Goal: Information Seeking & Learning: Learn about a topic

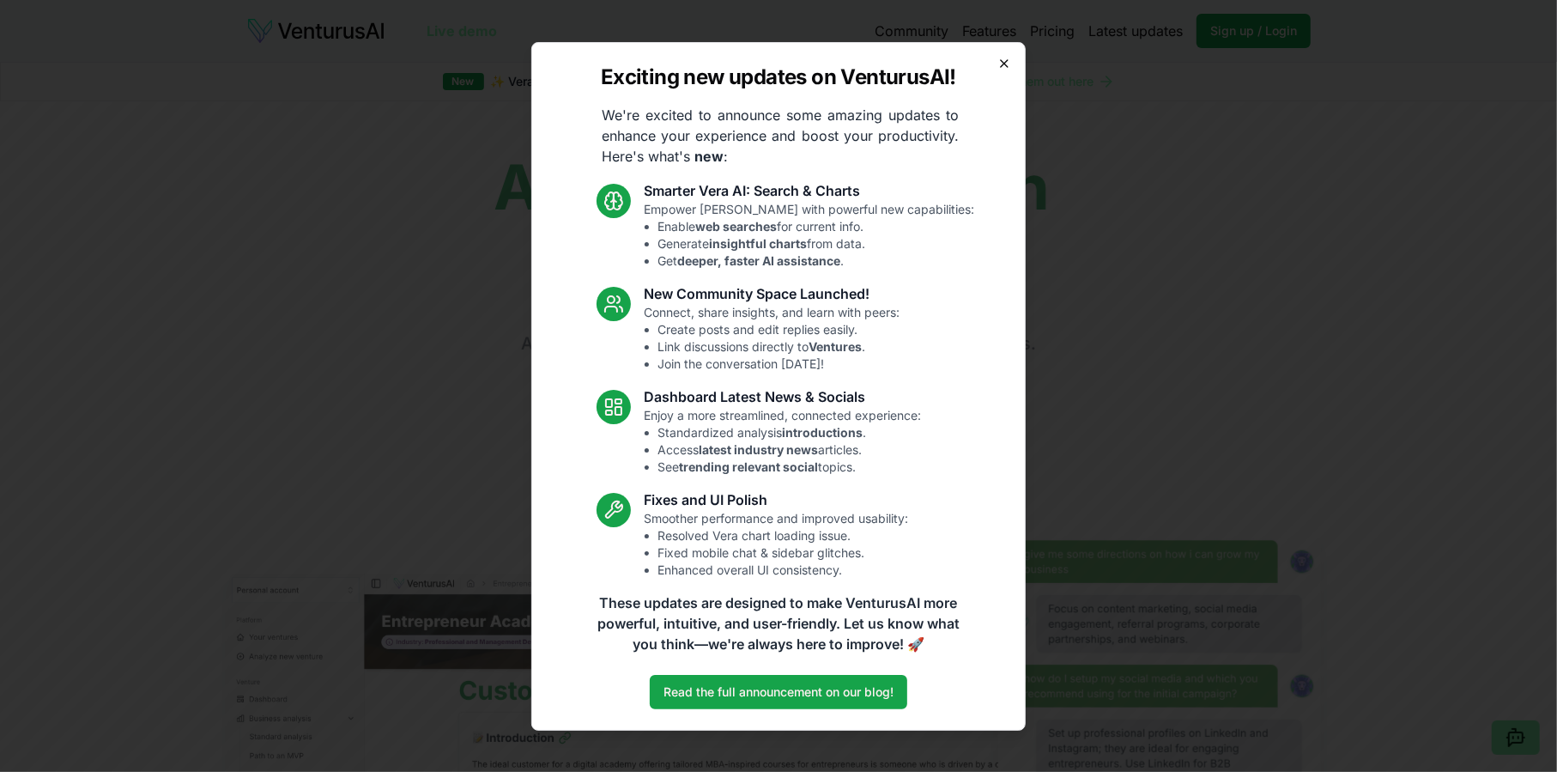
click at [1002, 64] on icon "button" at bounding box center [1005, 64] width 14 height 14
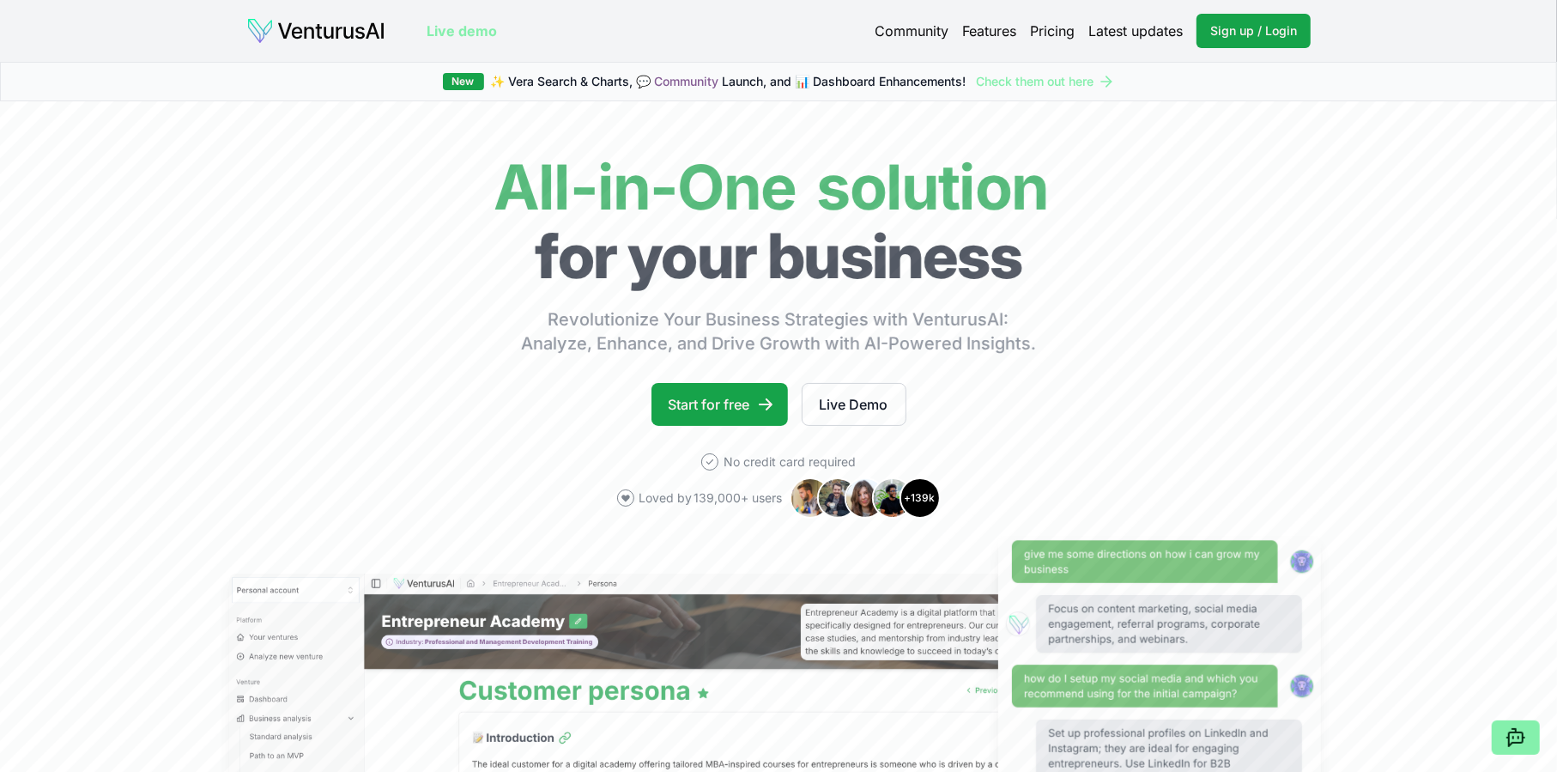
scroll to position [258, 0]
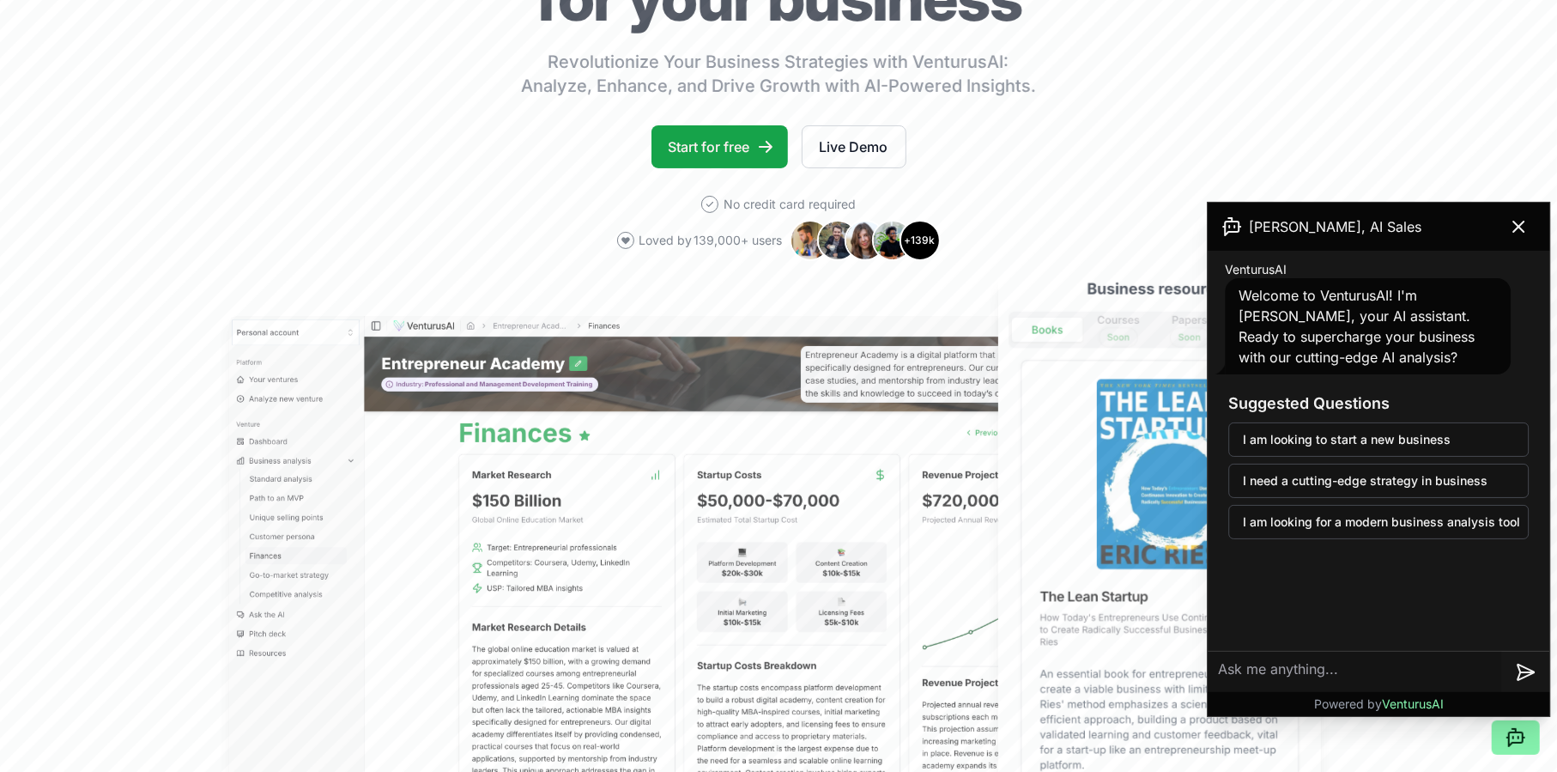
click at [1494, 236] on div "[PERSON_NAME], AI Sales" at bounding box center [1379, 227] width 342 height 48
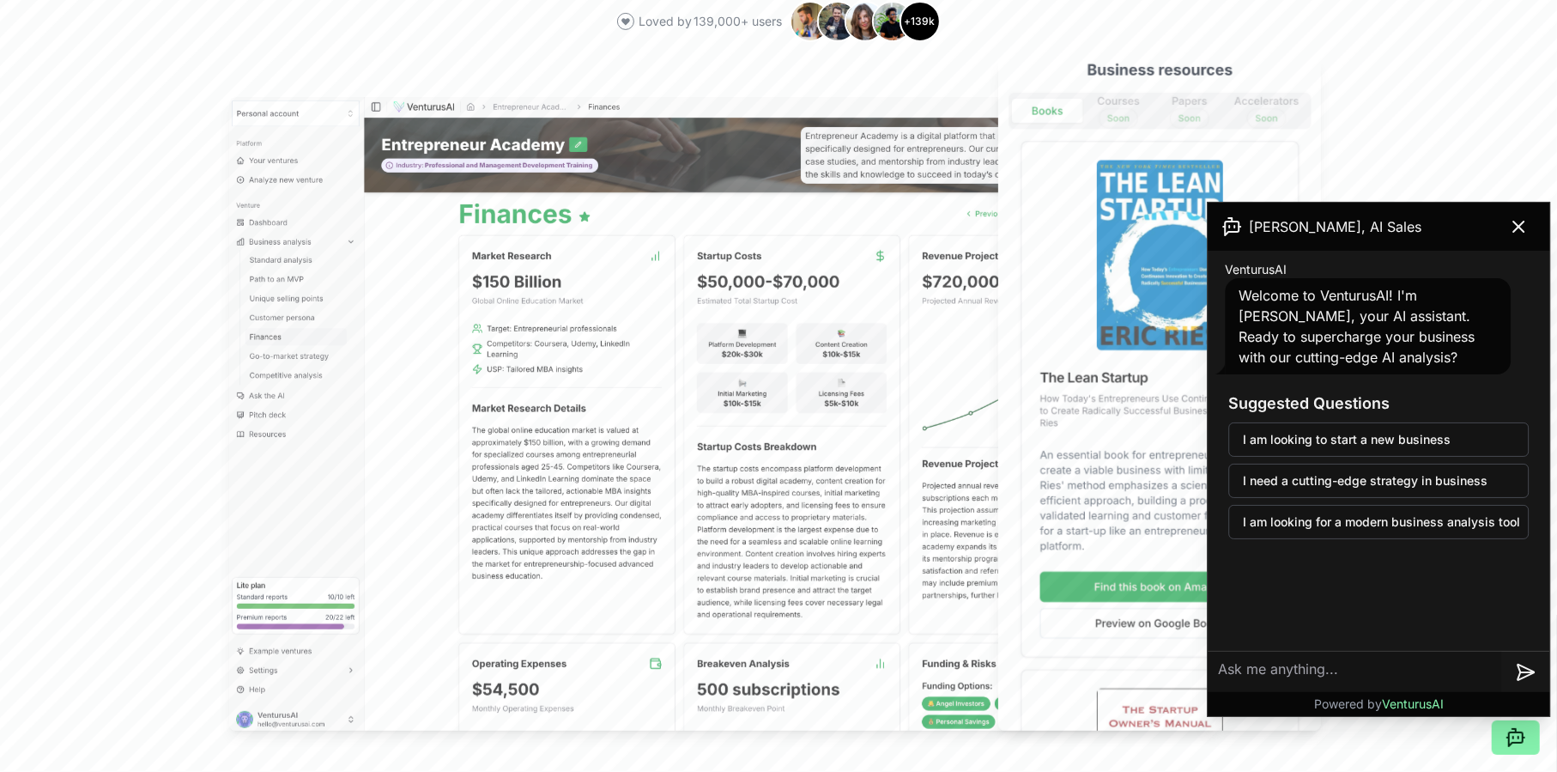
scroll to position [687, 0]
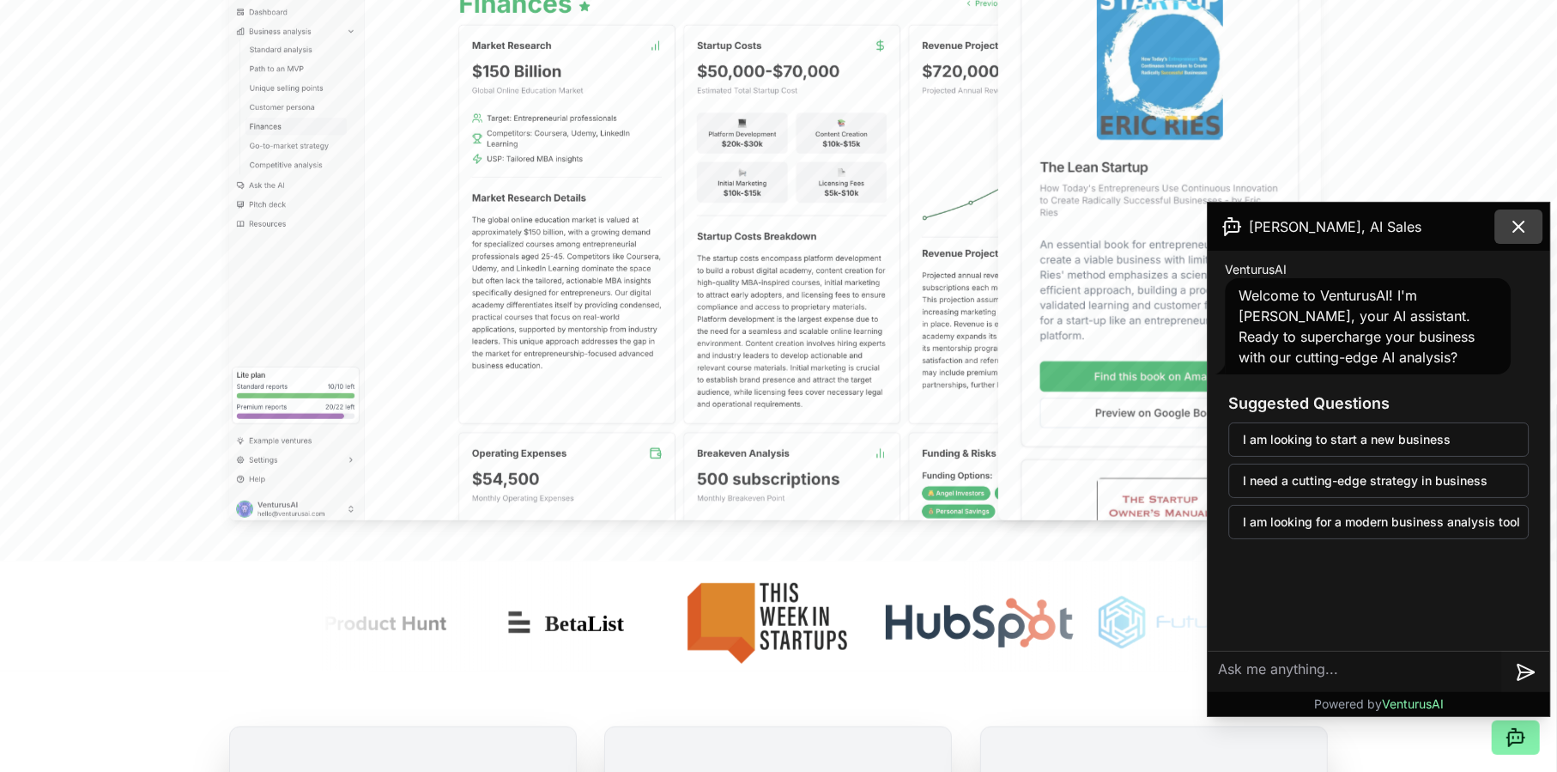
click at [1515, 224] on icon at bounding box center [1519, 226] width 21 height 21
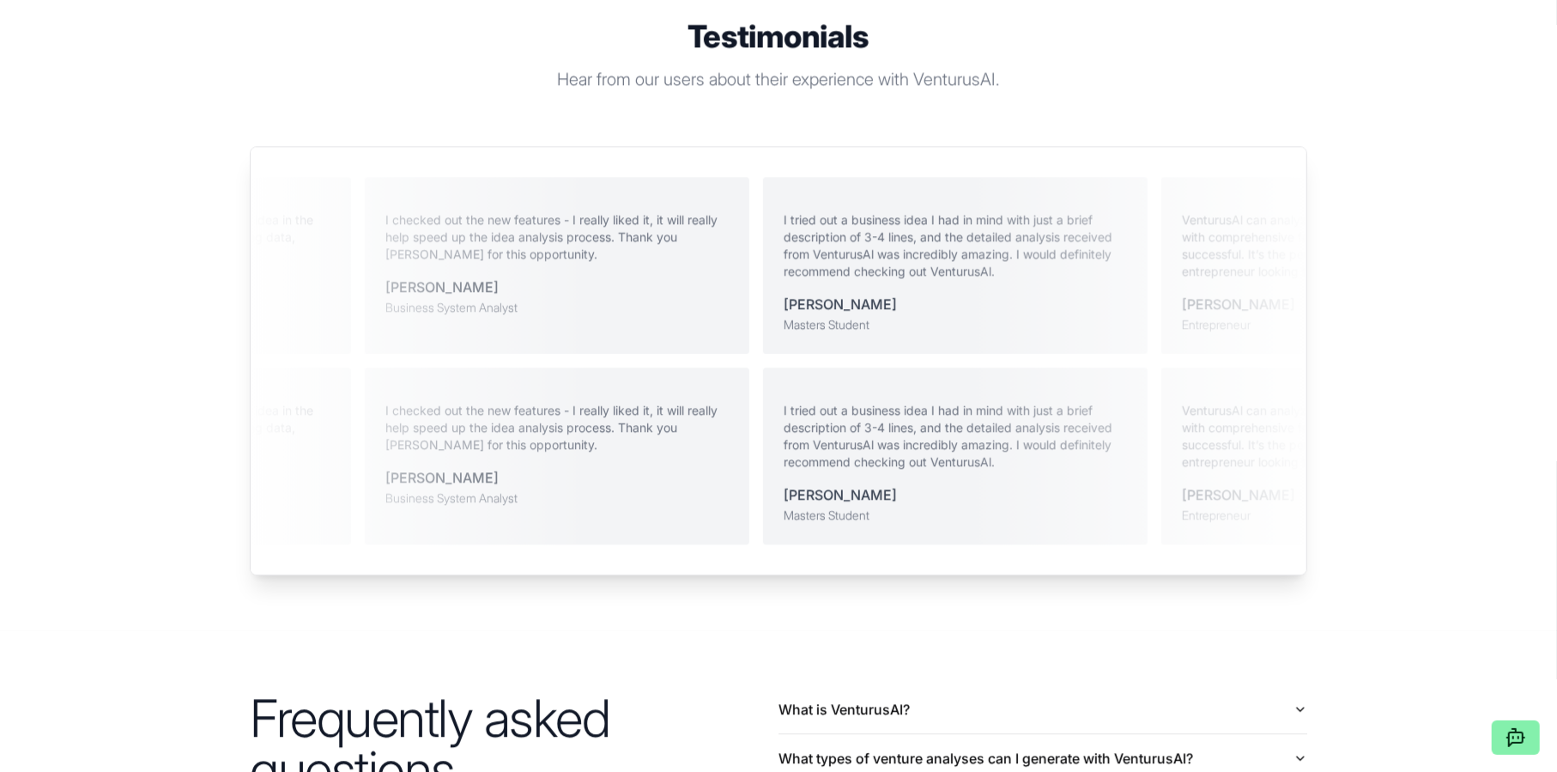
scroll to position [3778, 0]
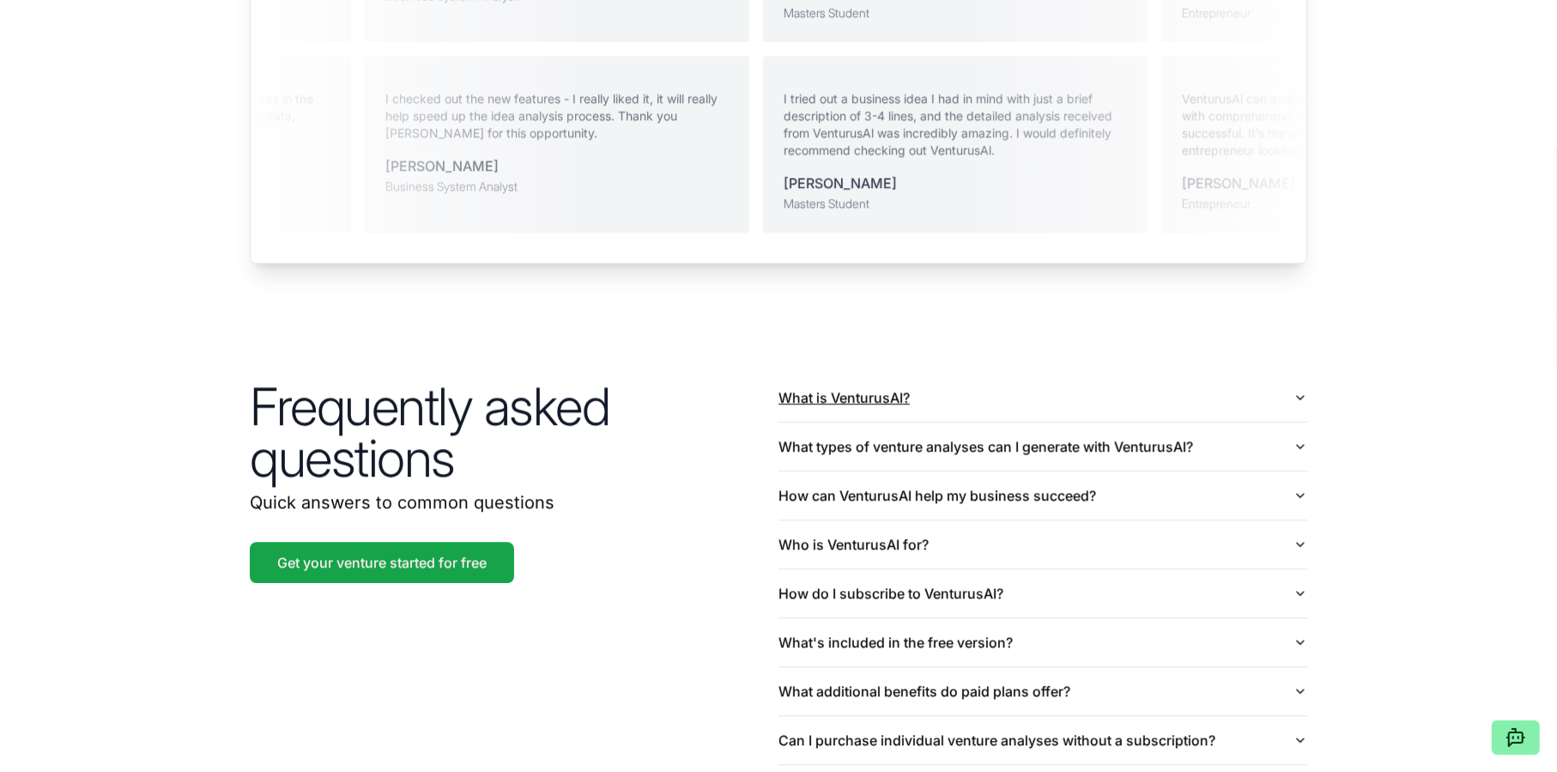
click at [797, 373] on button "What is VenturusAI?" at bounding box center [1043, 397] width 529 height 48
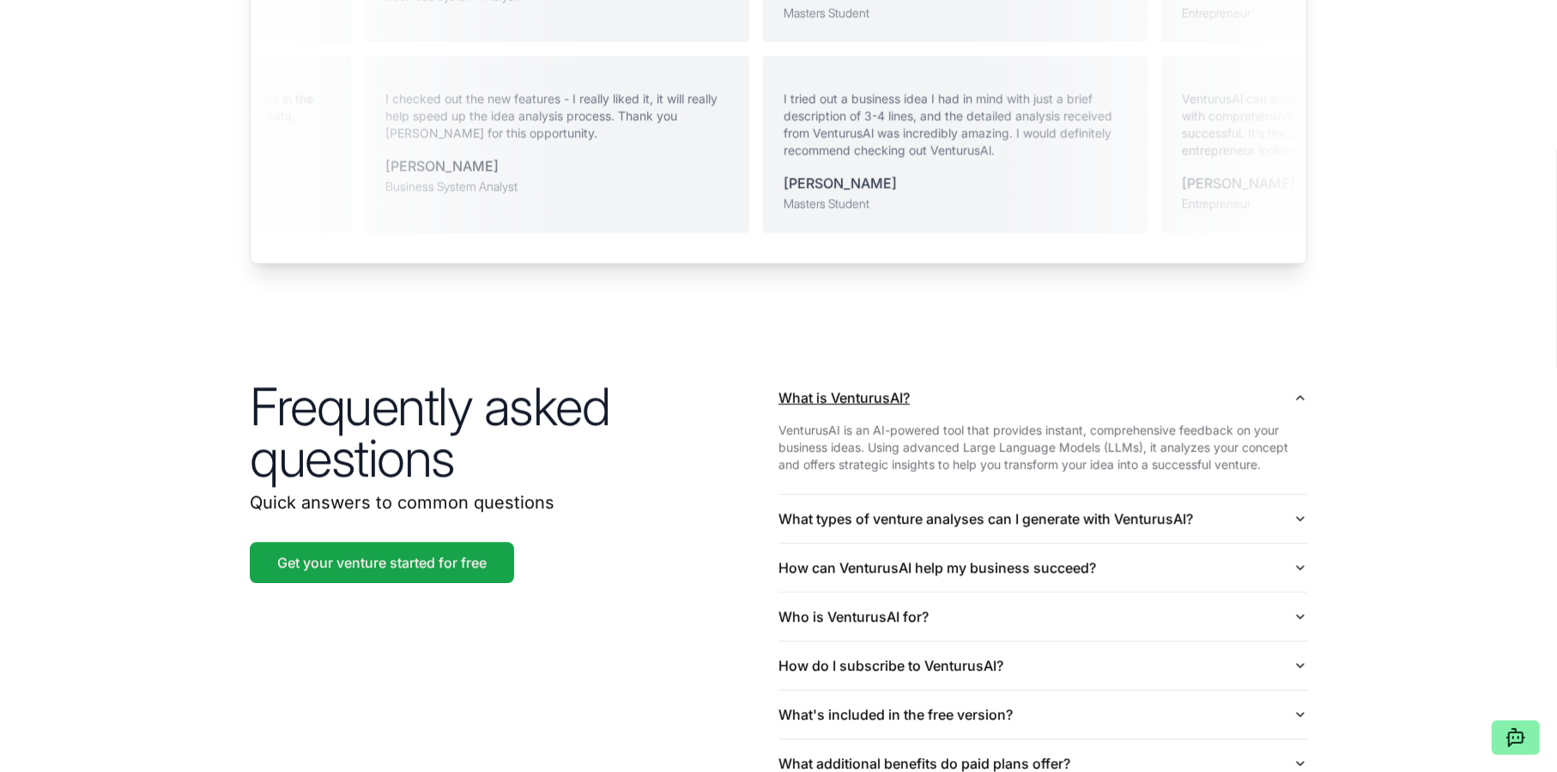
click at [918, 374] on button "What is VenturusAI?" at bounding box center [1043, 397] width 529 height 48
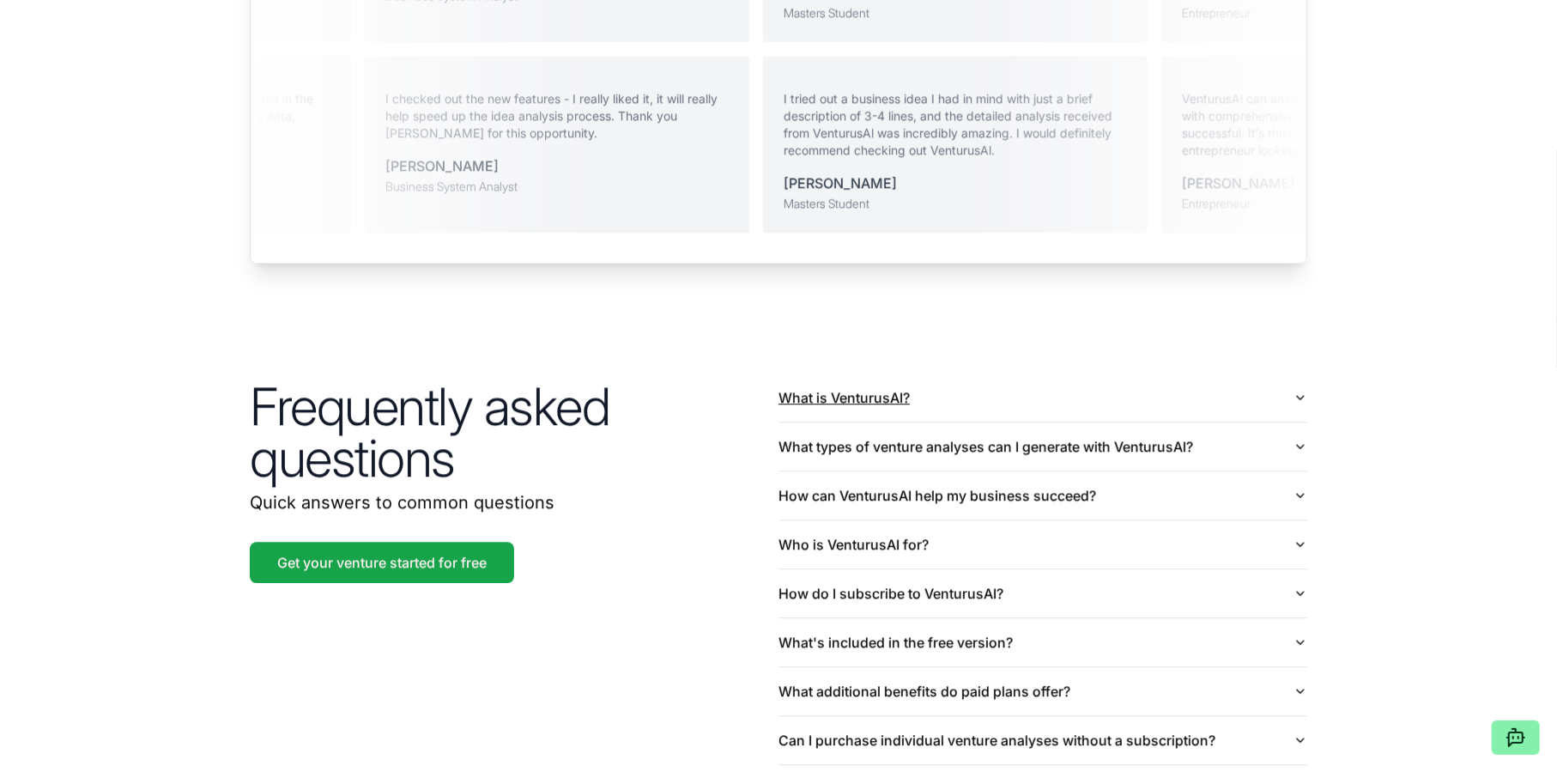
click at [918, 374] on button "What is VenturusAI?" at bounding box center [1043, 397] width 529 height 48
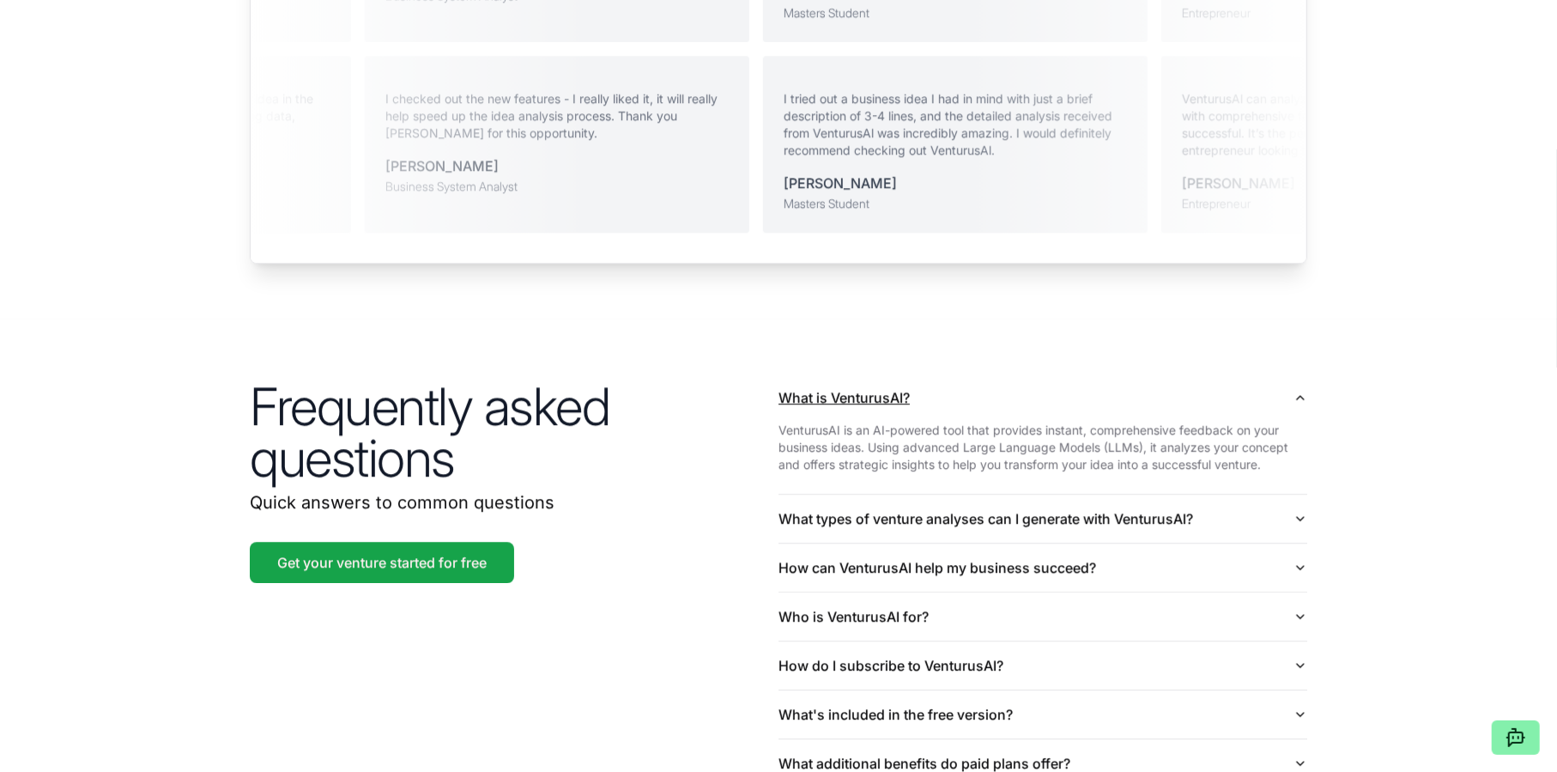
click at [918, 374] on button "What is VenturusAI?" at bounding box center [1043, 397] width 529 height 48
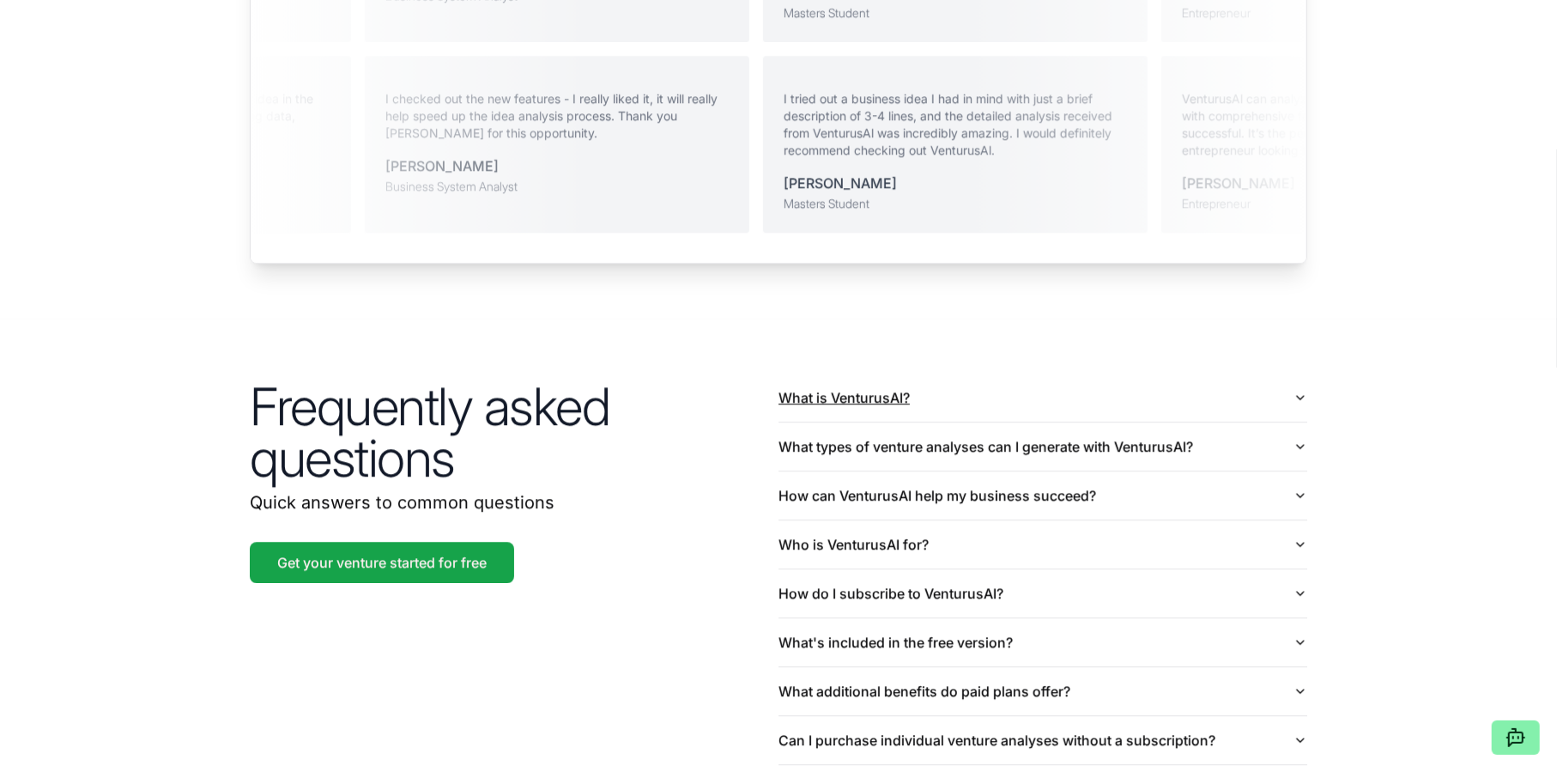
click at [918, 374] on button "What is VenturusAI?" at bounding box center [1043, 397] width 529 height 48
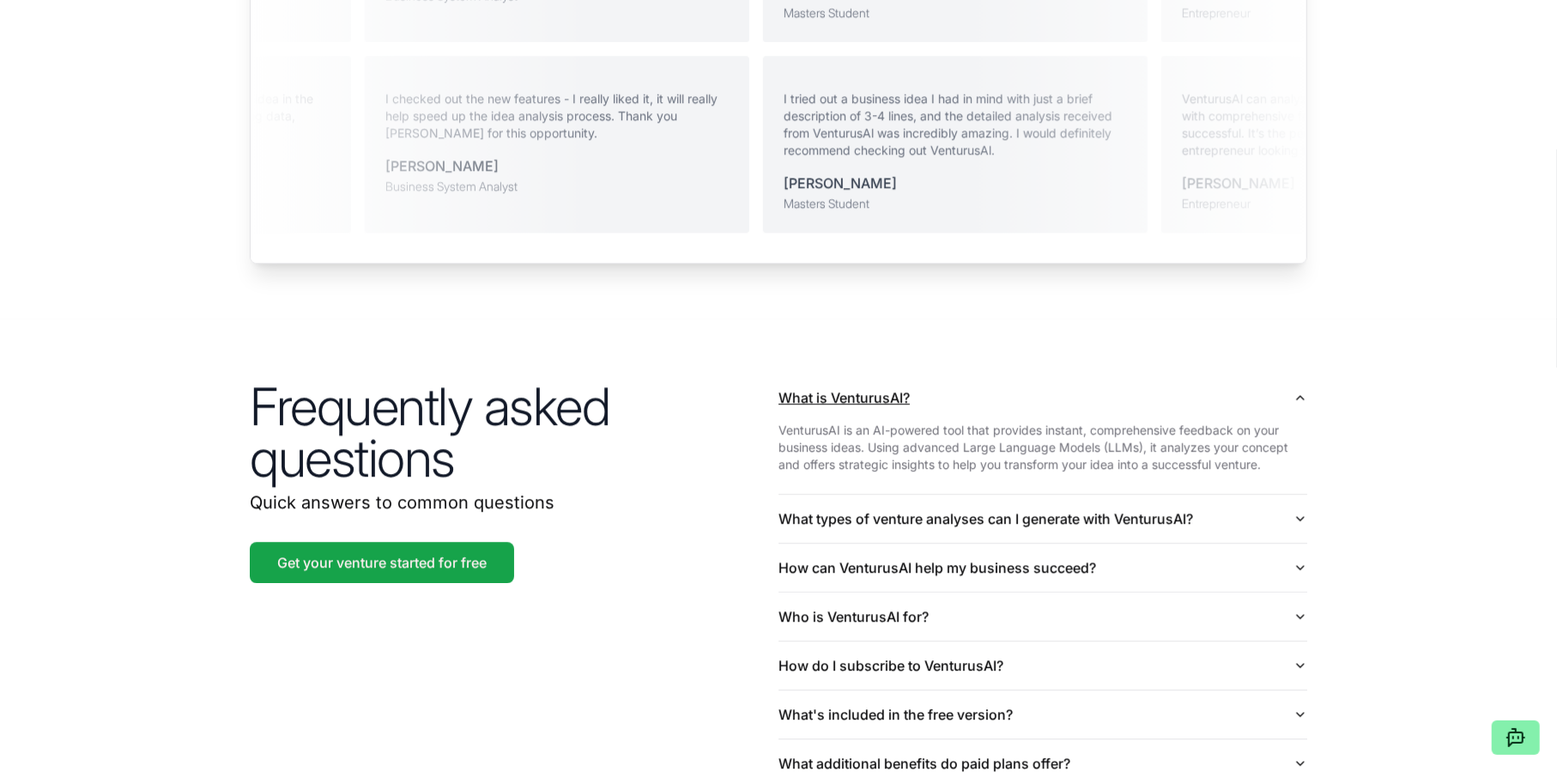
click at [918, 374] on button "What is VenturusAI?" at bounding box center [1043, 397] width 529 height 48
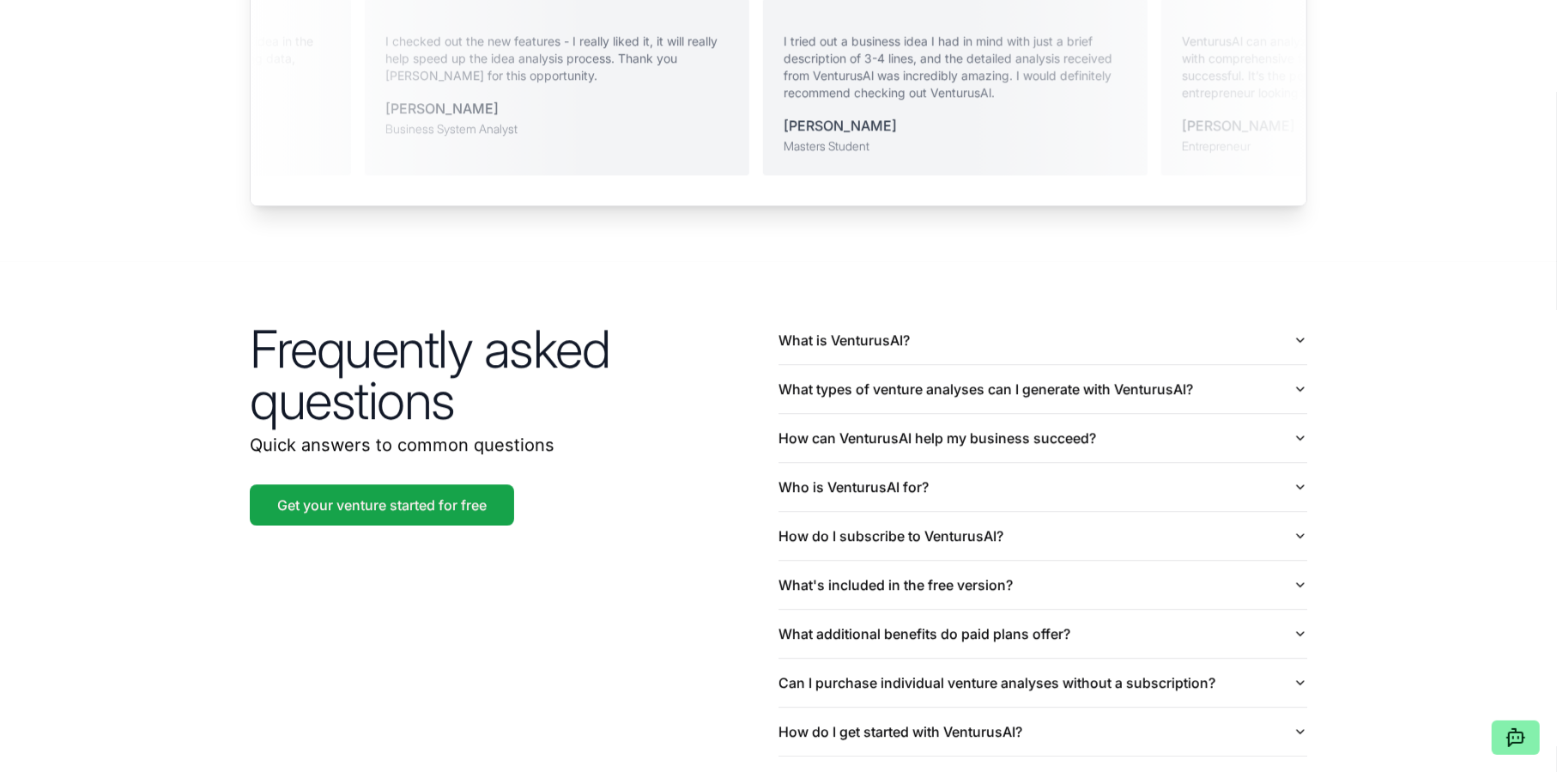
scroll to position [3864, 0]
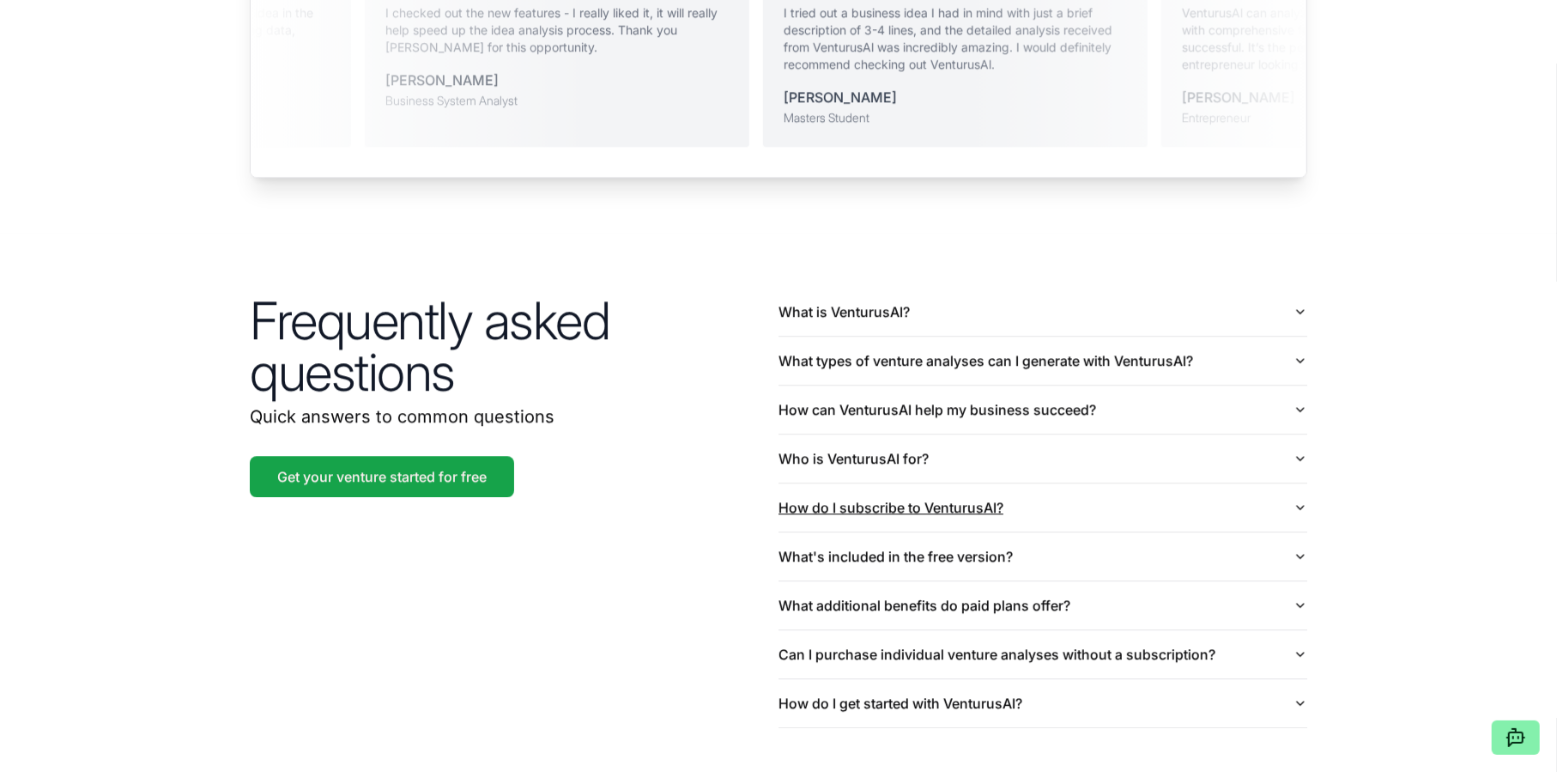
click at [902, 483] on button "How do I subscribe to VenturusAI?" at bounding box center [1043, 507] width 529 height 48
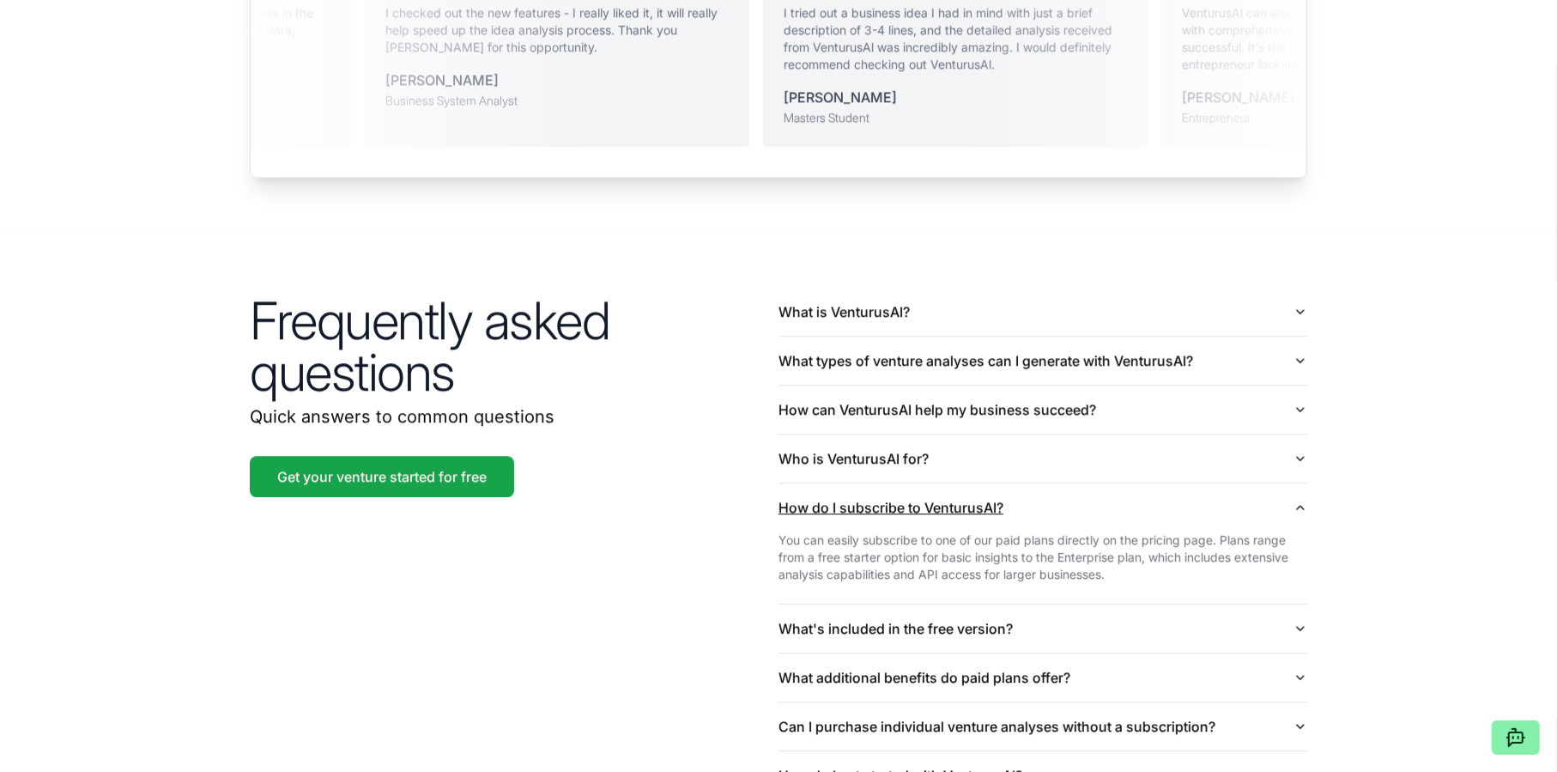
click at [902, 483] on button "How do I subscribe to VenturusAI?" at bounding box center [1043, 507] width 529 height 48
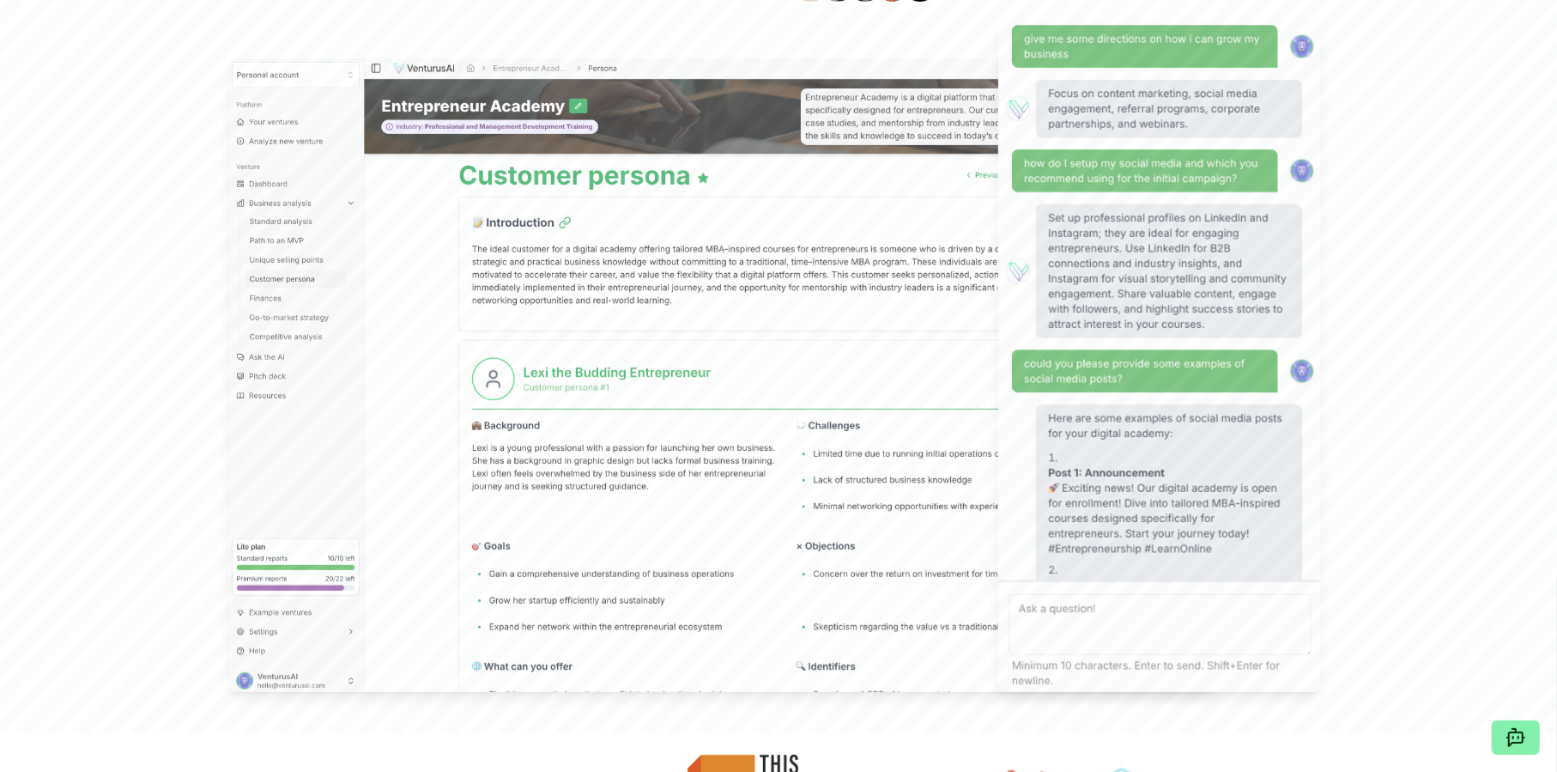
scroll to position [0, 0]
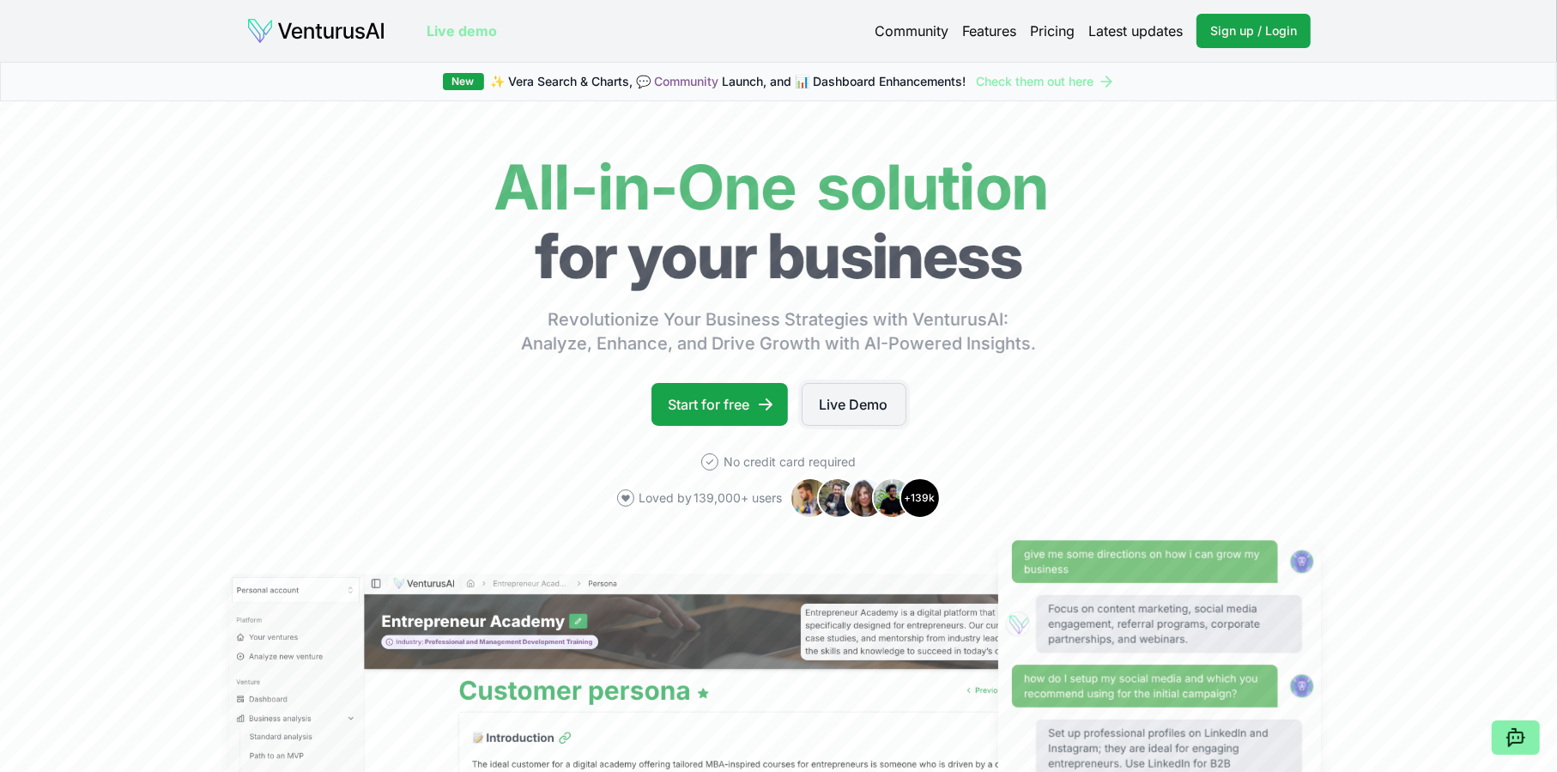
click at [835, 406] on link "Live Demo" at bounding box center [854, 404] width 105 height 43
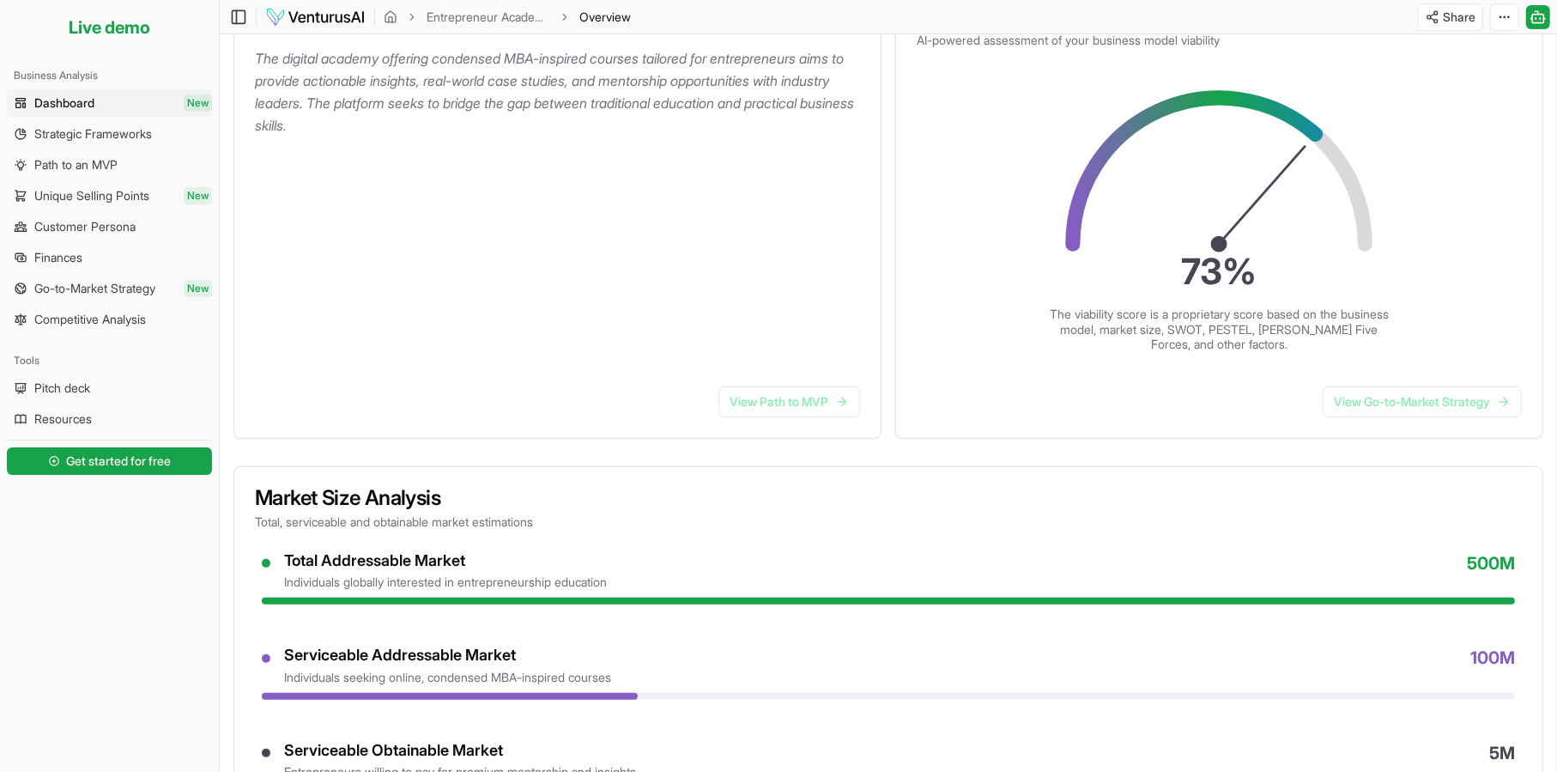
scroll to position [429, 0]
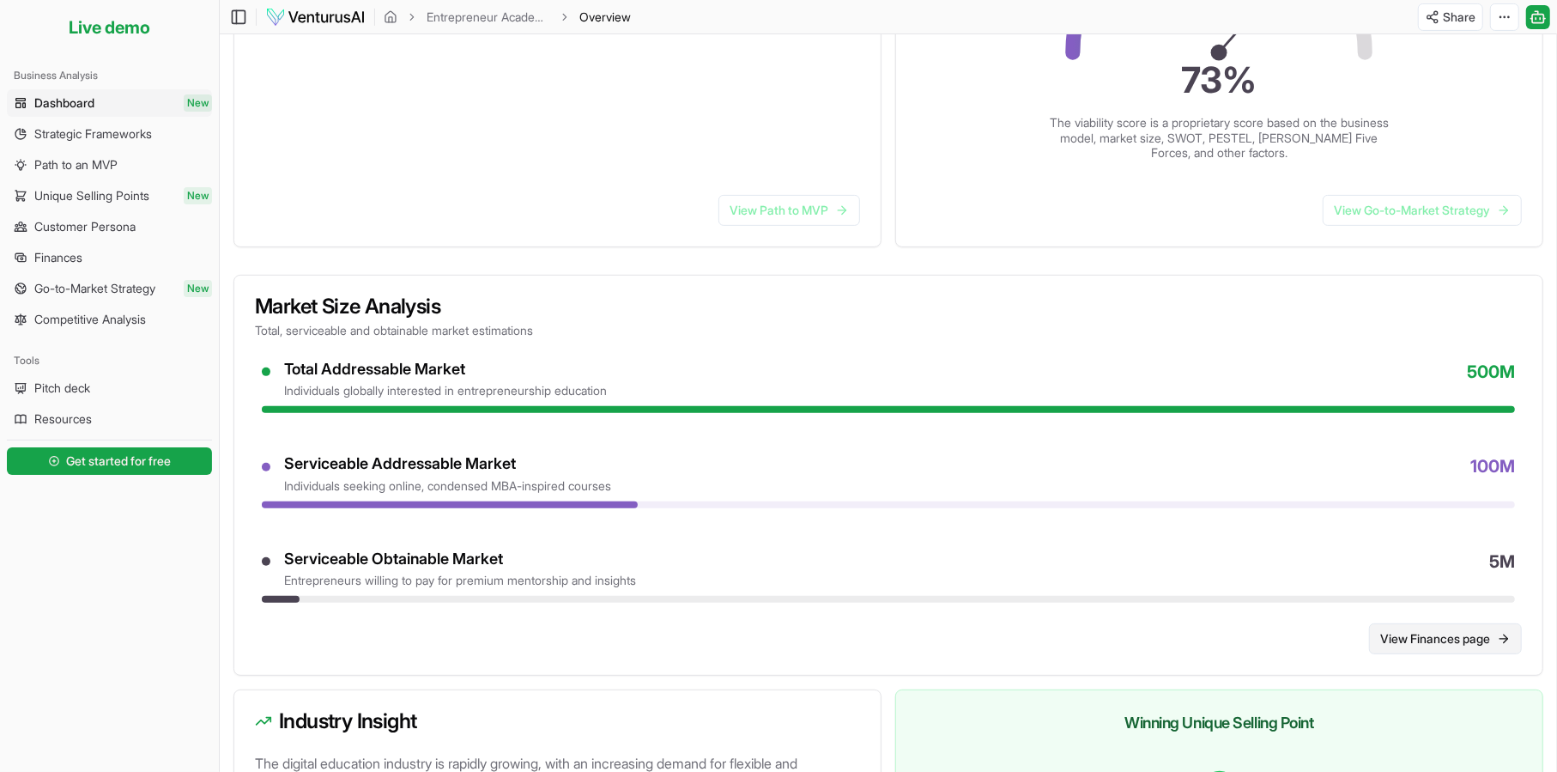
click at [1442, 648] on link "View Finances page" at bounding box center [1445, 638] width 153 height 31
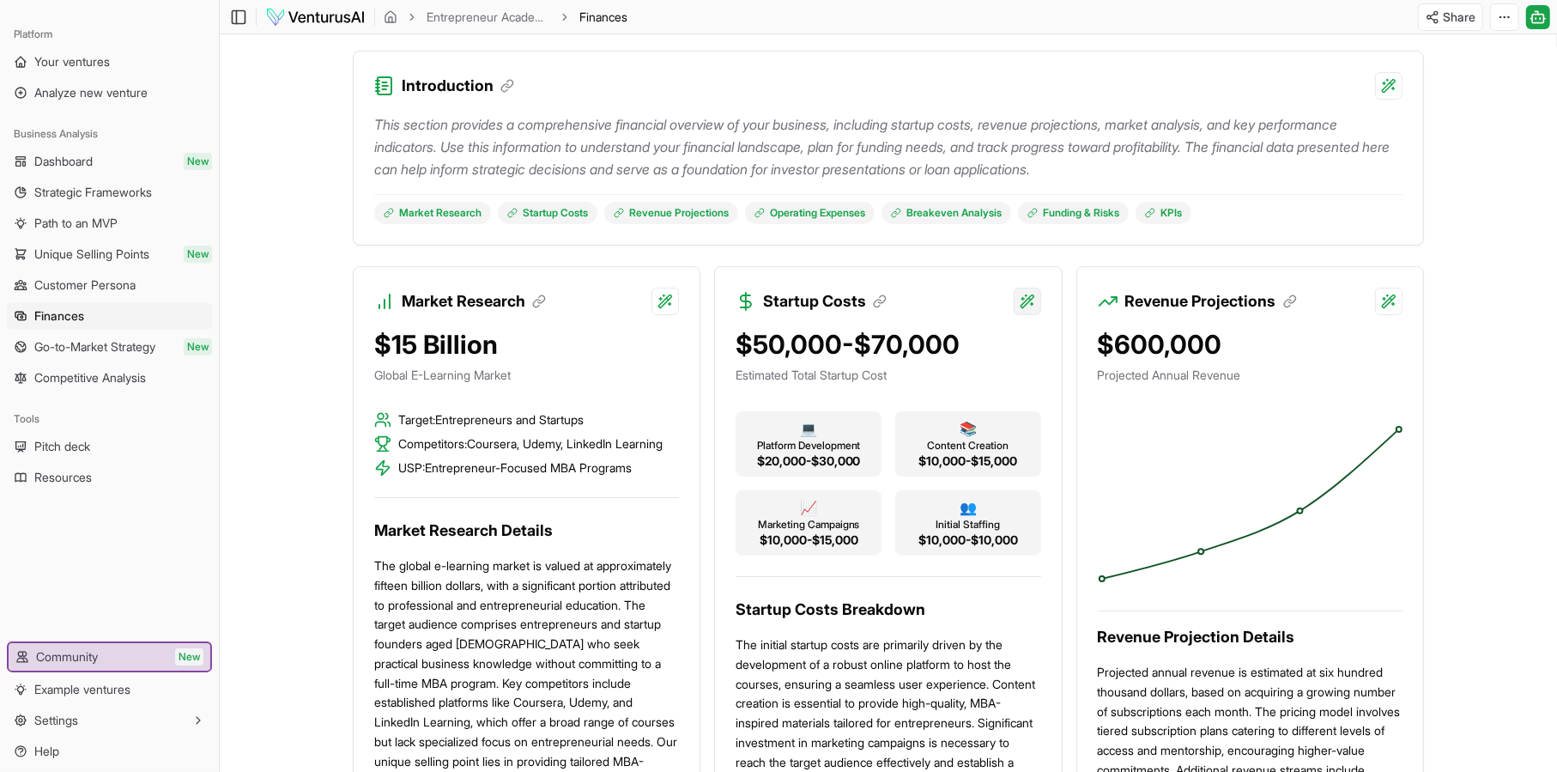
scroll to position [343, 0]
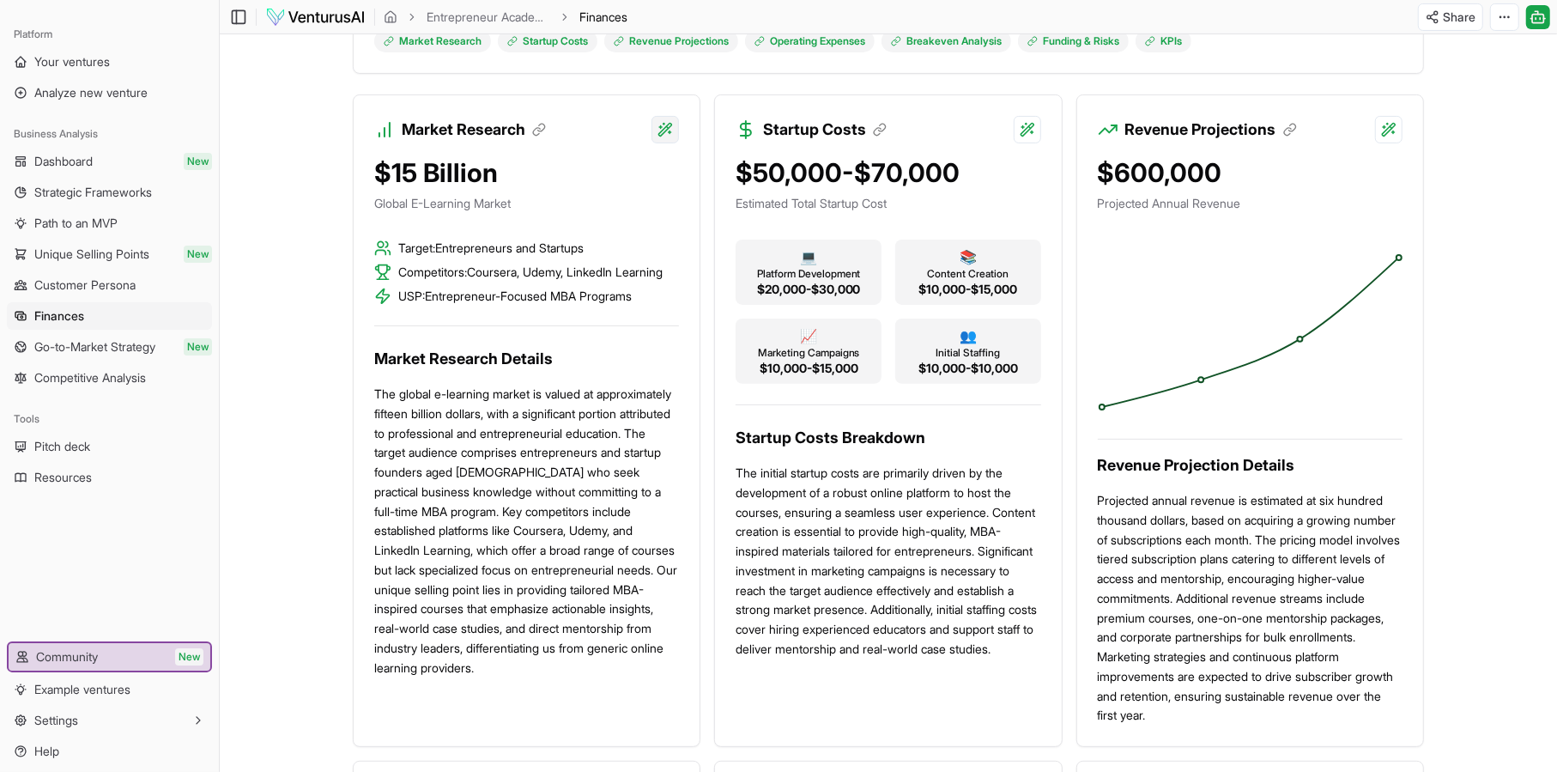
click at [664, 130] on html "We value your privacy We use cookies to enhance your browsing experience, serve…" at bounding box center [778, 43] width 1557 height 772
click at [604, 374] on html "We value your privacy We use cookies to enhance your browsing experience, serve…" at bounding box center [778, 43] width 1557 height 772
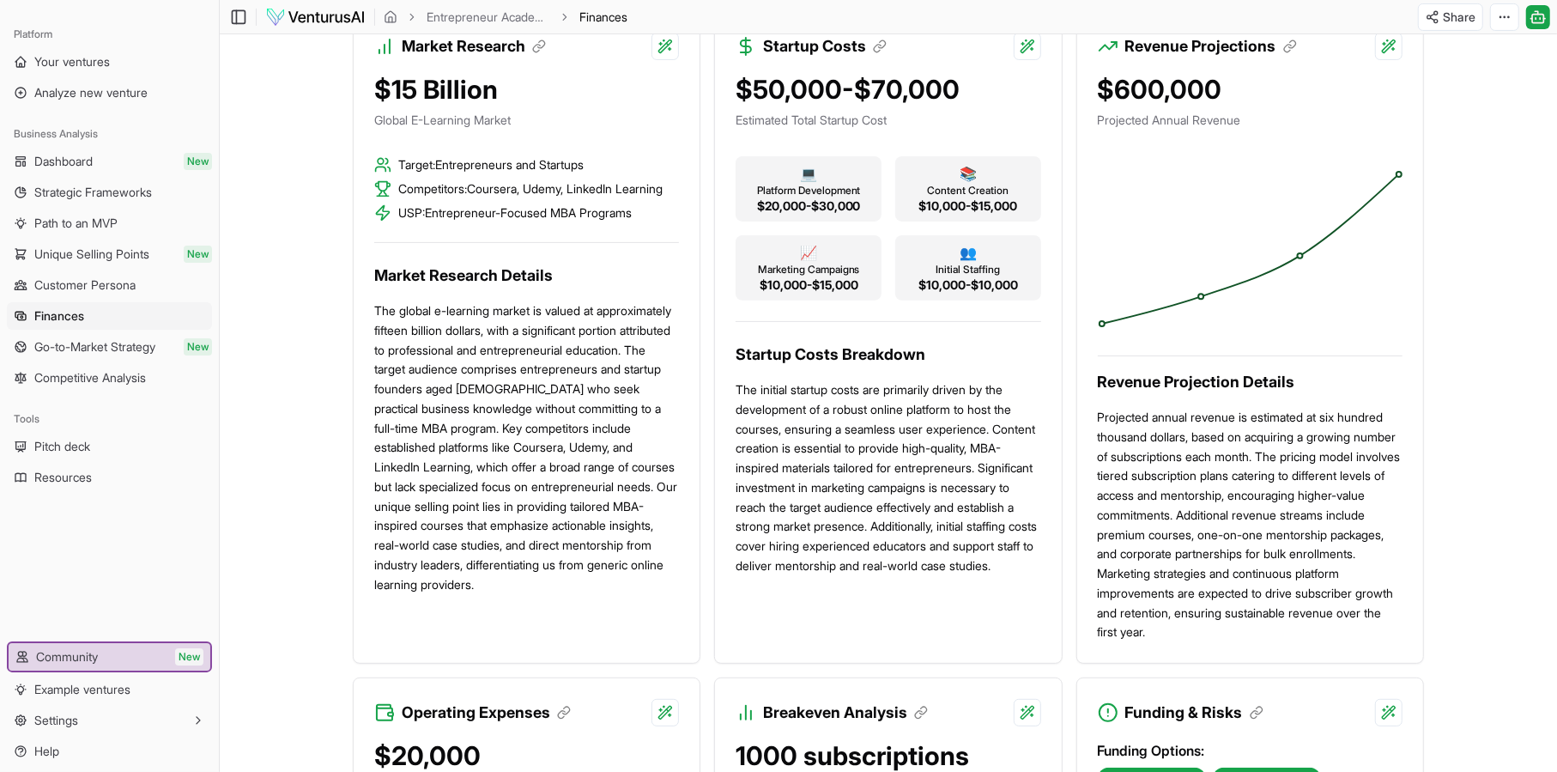
scroll to position [169, 0]
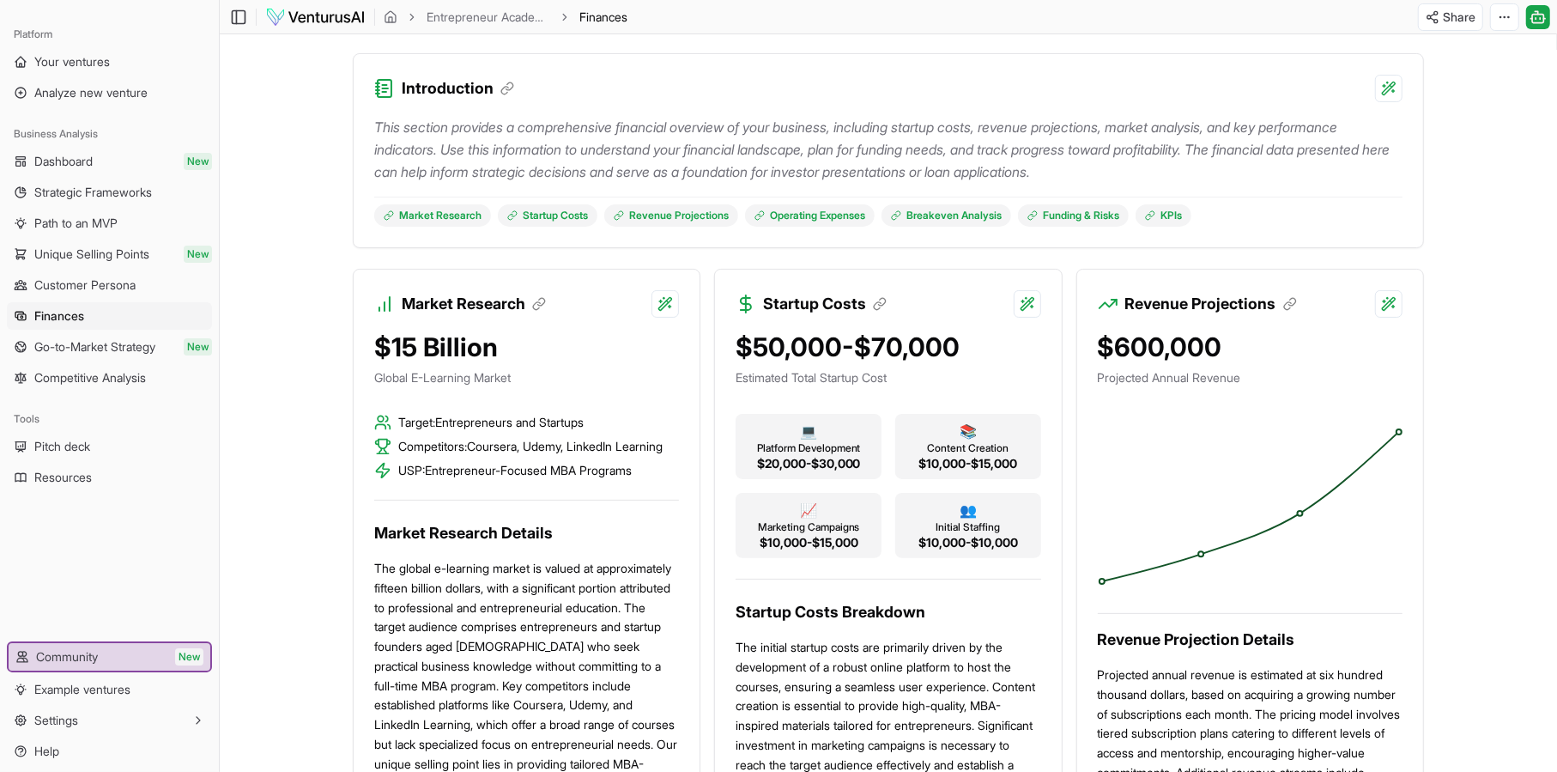
drag, startPoint x: 916, startPoint y: 293, endPoint x: 849, endPoint y: 296, distance: 67.1
click at [916, 293] on div "Startup Costs" at bounding box center [888, 294] width 346 height 48
click at [873, 301] on icon at bounding box center [880, 303] width 15 height 15
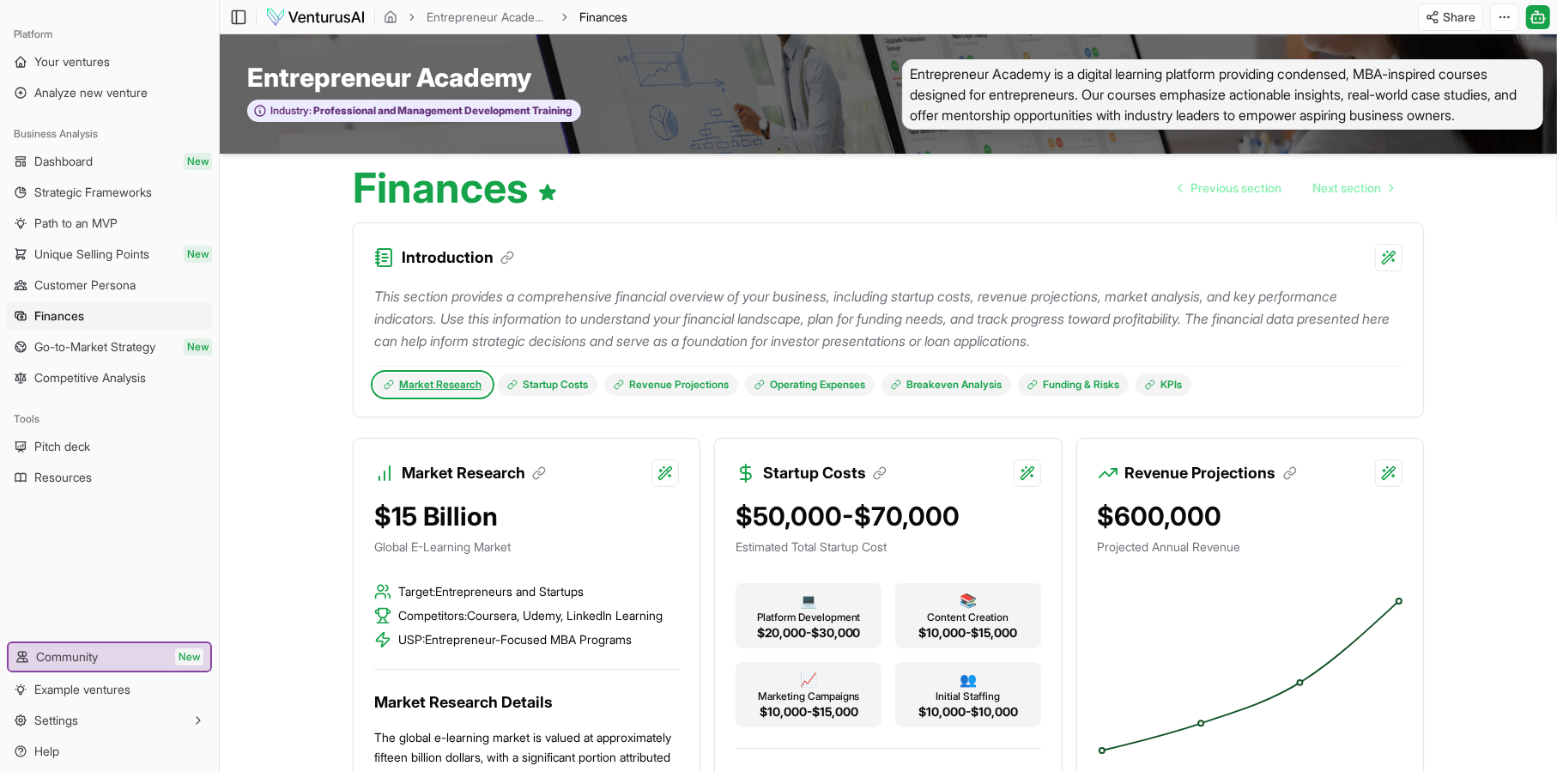
click at [478, 389] on link "Market Research" at bounding box center [432, 384] width 117 height 22
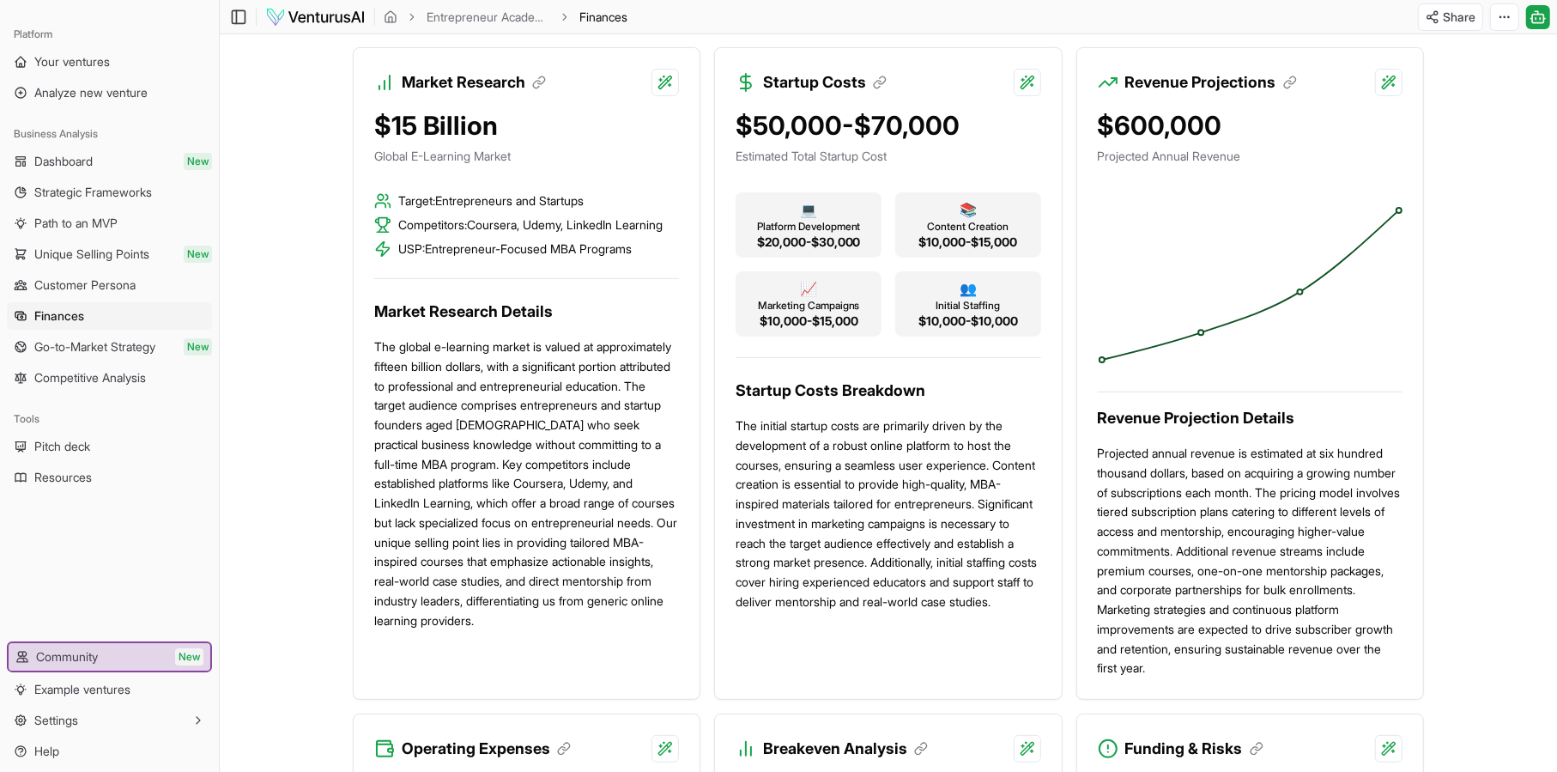
click at [489, 324] on h3 "Market Research Details" at bounding box center [526, 312] width 305 height 24
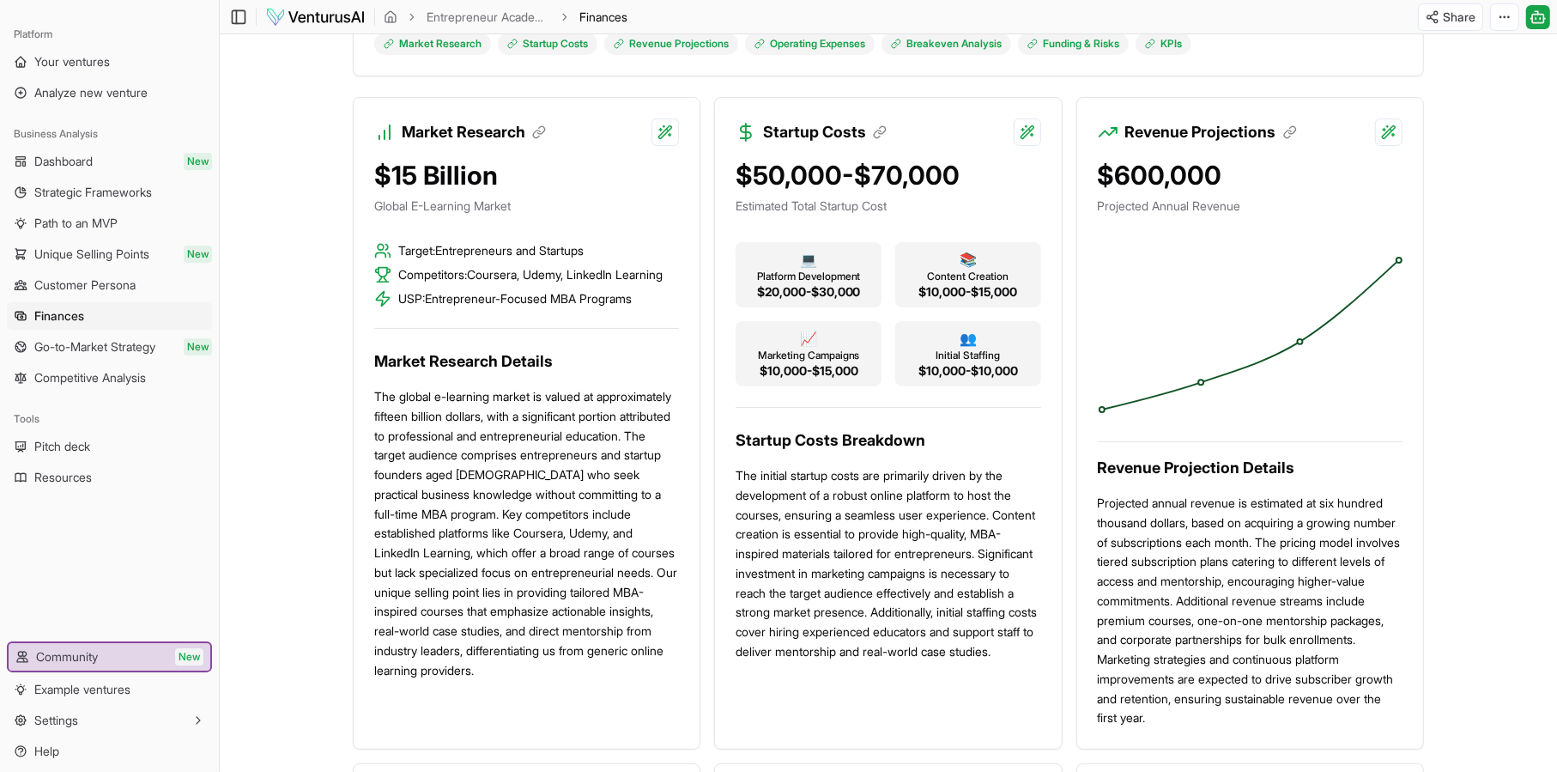
scroll to position [305, 0]
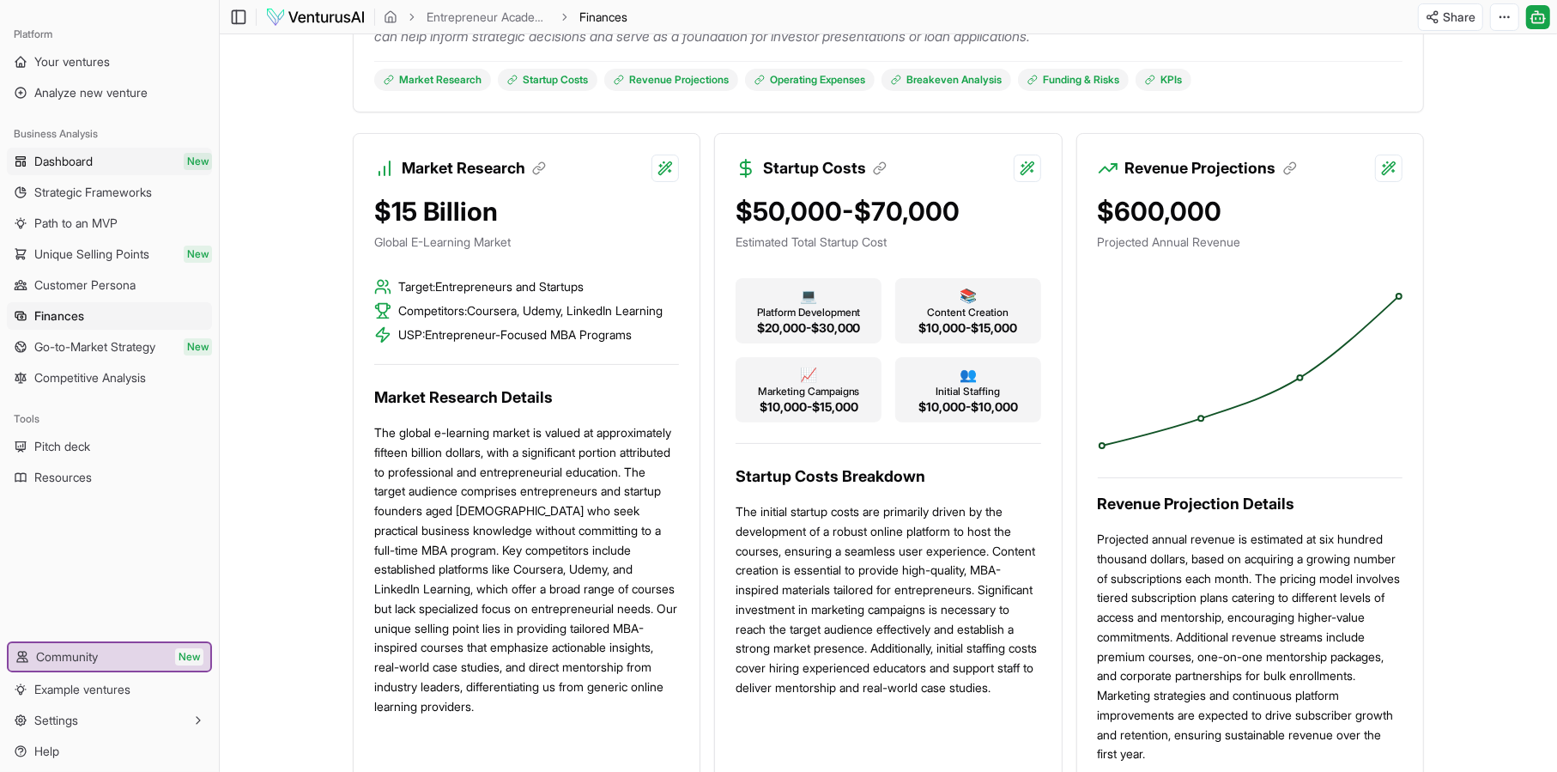
click at [135, 155] on link "Dashboard New" at bounding box center [109, 161] width 205 height 27
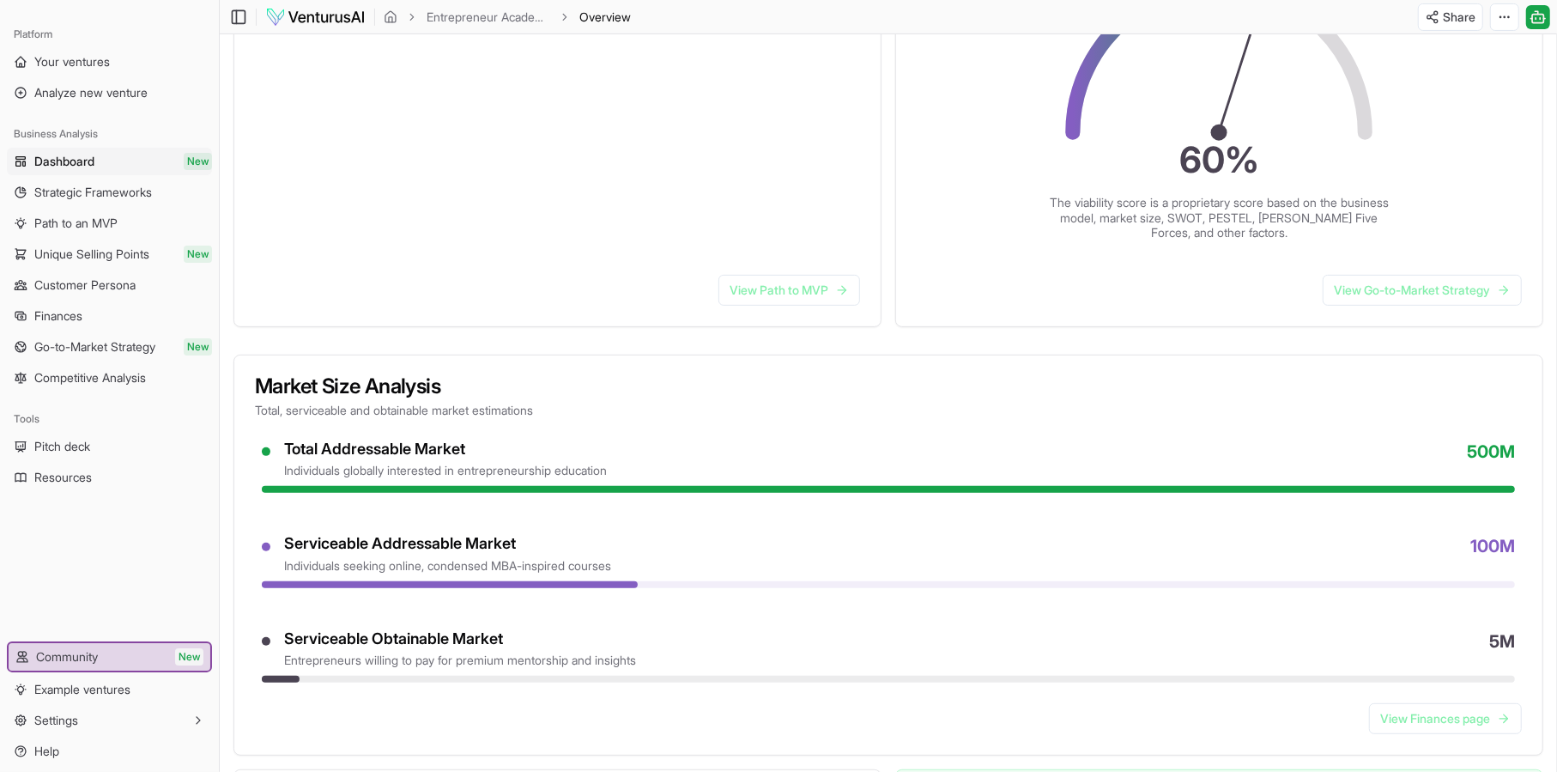
scroll to position [601, 0]
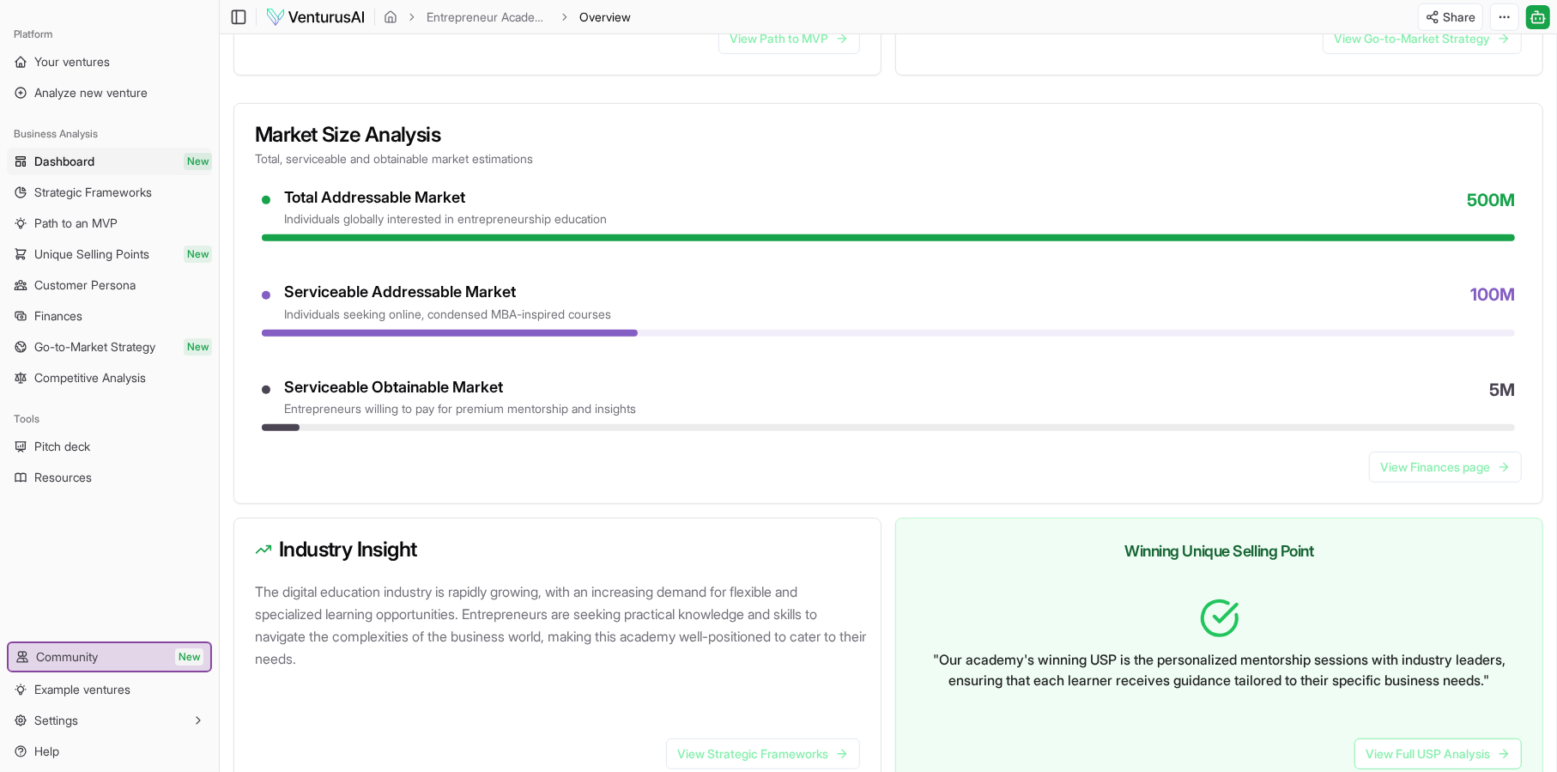
click at [446, 124] on h3 "Market Size Analysis" at bounding box center [888, 134] width 1267 height 21
click at [440, 128] on h3 "Market Size Analysis" at bounding box center [888, 134] width 1267 height 21
click at [450, 192] on div "Total Addressable Market" at bounding box center [445, 198] width 323 height 20
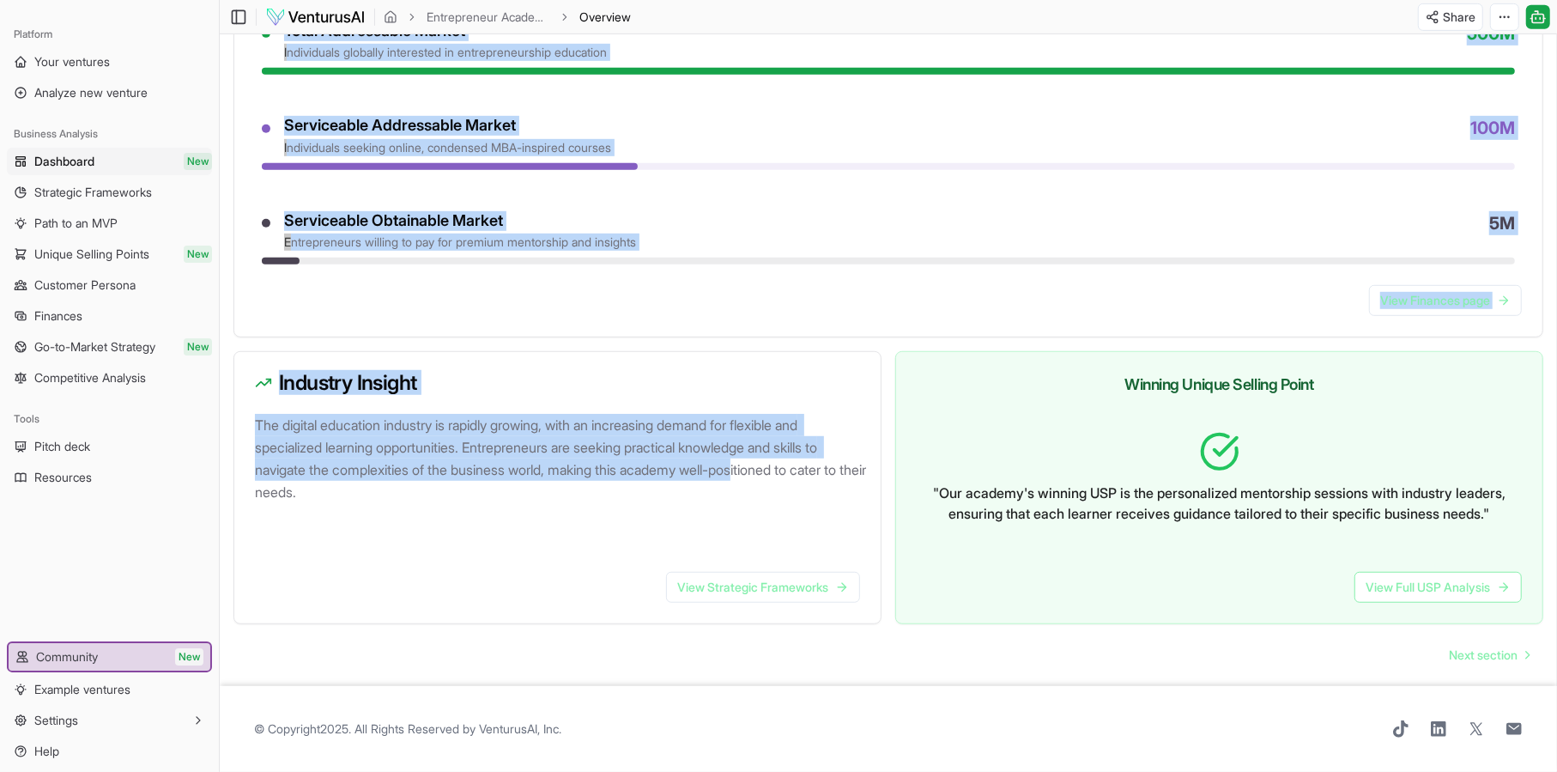
scroll to position [786, 0]
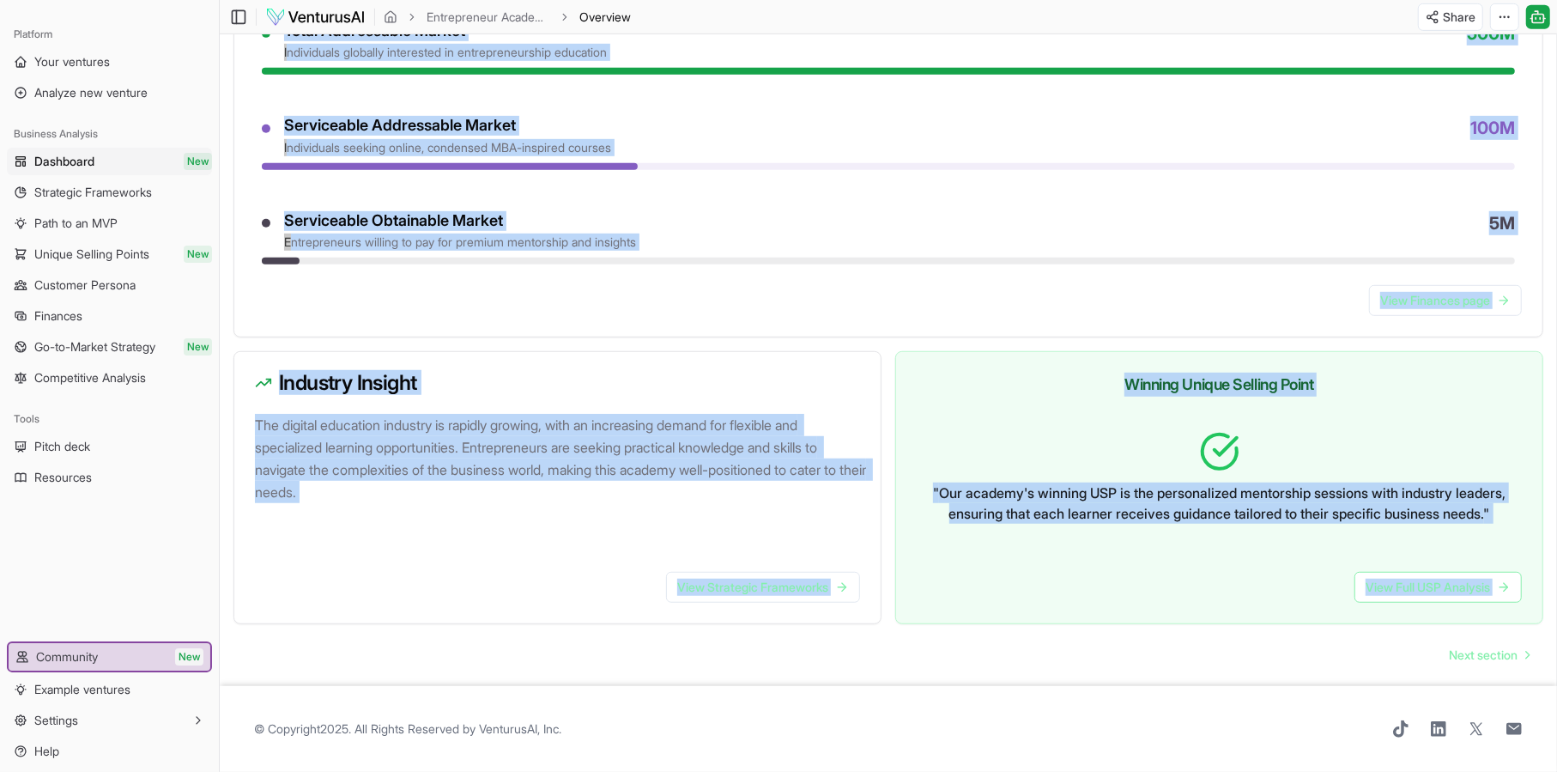
drag, startPoint x: 253, startPoint y: 114, endPoint x: 1343, endPoint y: 643, distance: 1211.1
click at [1343, 643] on main "Toggle Sidebar Entrepreneur Academy Overview Share Toggle Chat Sidebar Entrepre…" at bounding box center [889, 1] width 1338 height 1539
click at [1309, 574] on div "View Full USP Analysis" at bounding box center [1219, 590] width 647 height 65
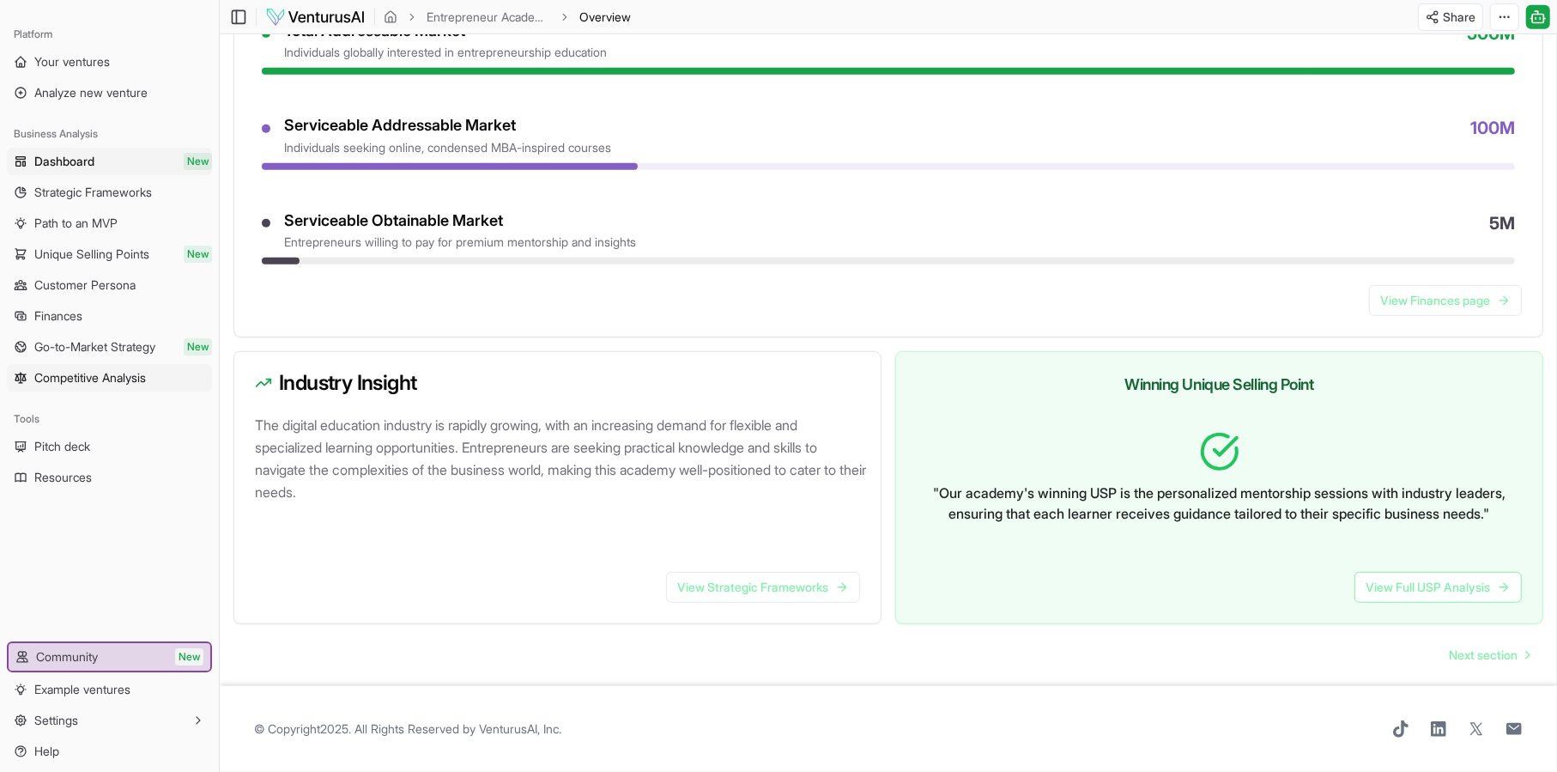
click at [116, 372] on span "Competitive Analysis" at bounding box center [90, 377] width 112 height 17
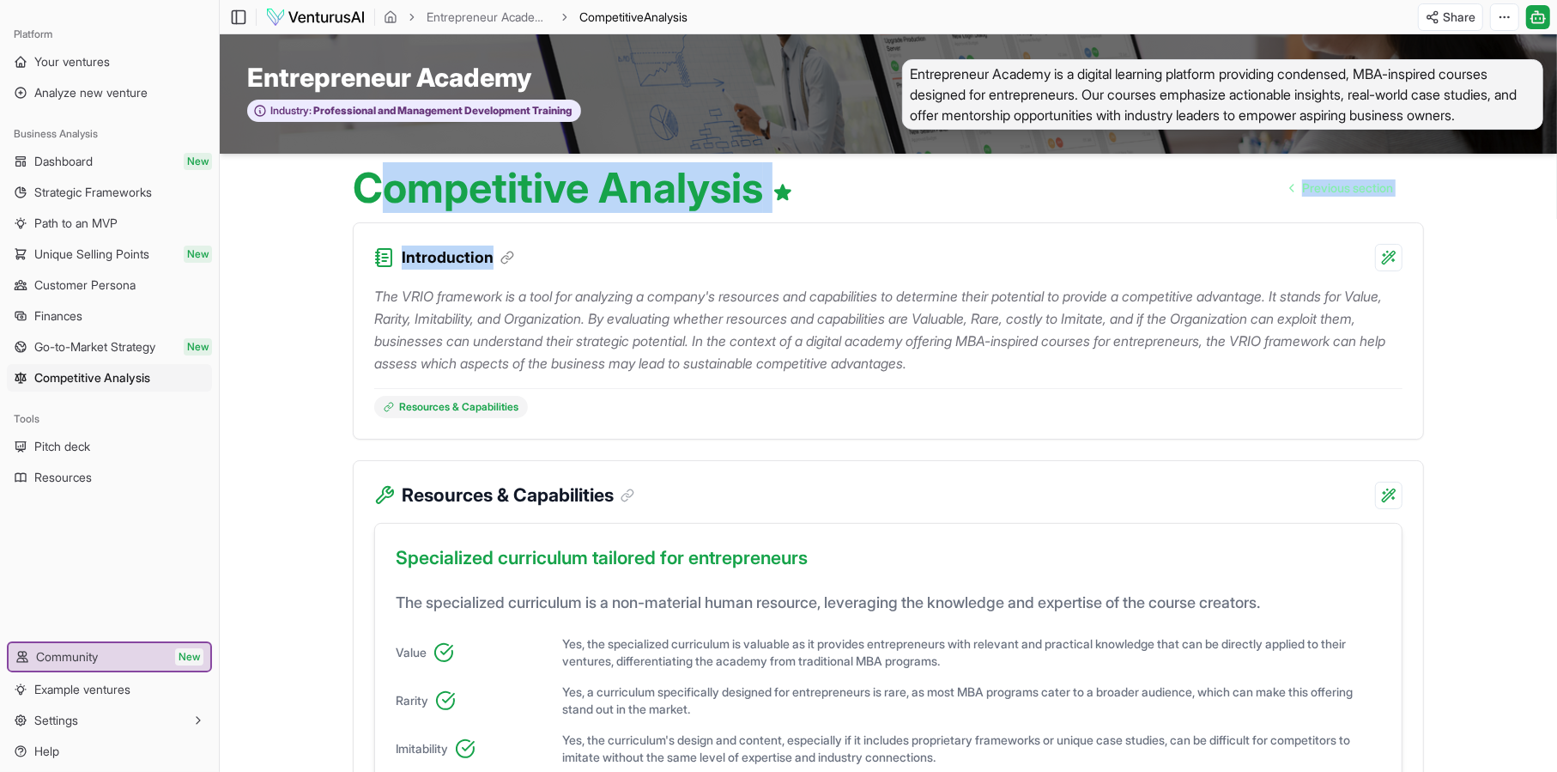
drag, startPoint x: 391, startPoint y: 173, endPoint x: 955, endPoint y: 213, distance: 565.5
click at [908, 200] on div "Competitive Analysis Previous section" at bounding box center [888, 181] width 1099 height 55
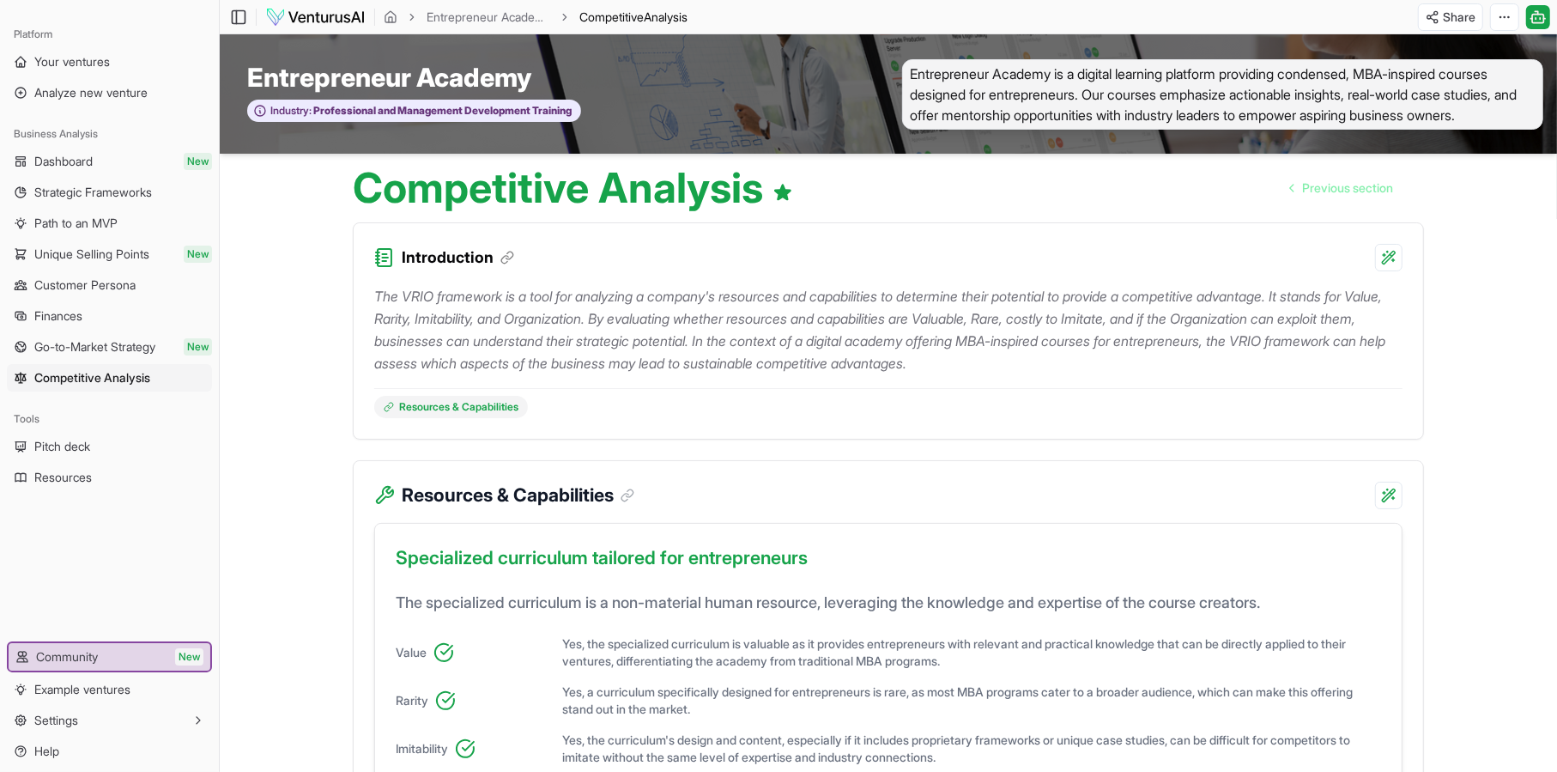
click at [710, 193] on h1 "Competitive Analysis" at bounding box center [573, 187] width 440 height 41
click at [538, 191] on h1 "Competitive Analysis" at bounding box center [573, 187] width 440 height 41
click at [620, 191] on h1 "Competitive Analysis" at bounding box center [573, 187] width 440 height 41
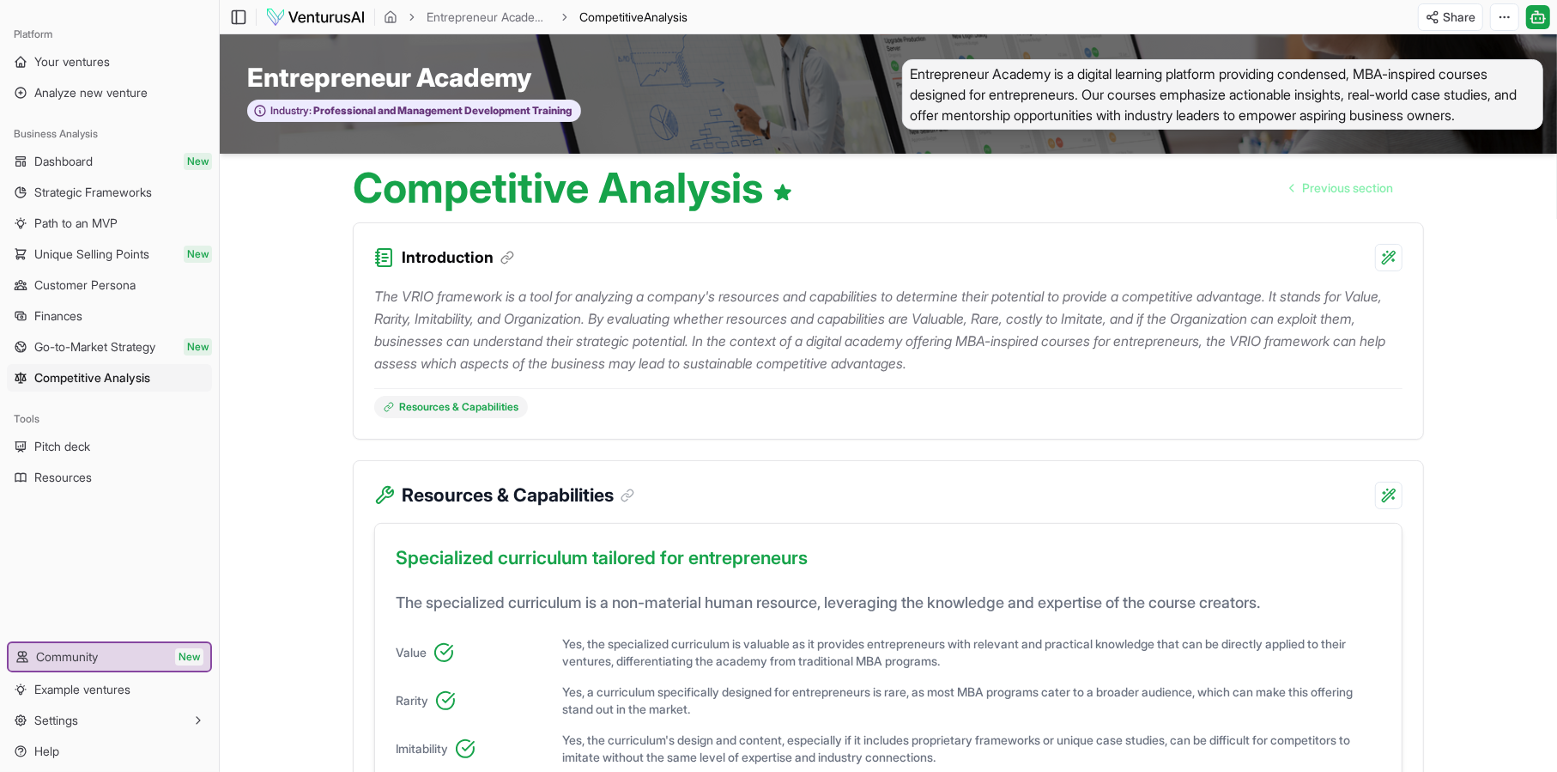
click at [607, 191] on h1 "Competitive Analysis" at bounding box center [573, 187] width 440 height 41
click at [592, 321] on p "The VRIO framework is a tool for analyzing a company's resources and capabiliti…" at bounding box center [888, 329] width 1029 height 89
click at [596, 294] on p "The VRIO framework is a tool for analyzing a company's resources and capabiliti…" at bounding box center [888, 329] width 1029 height 89
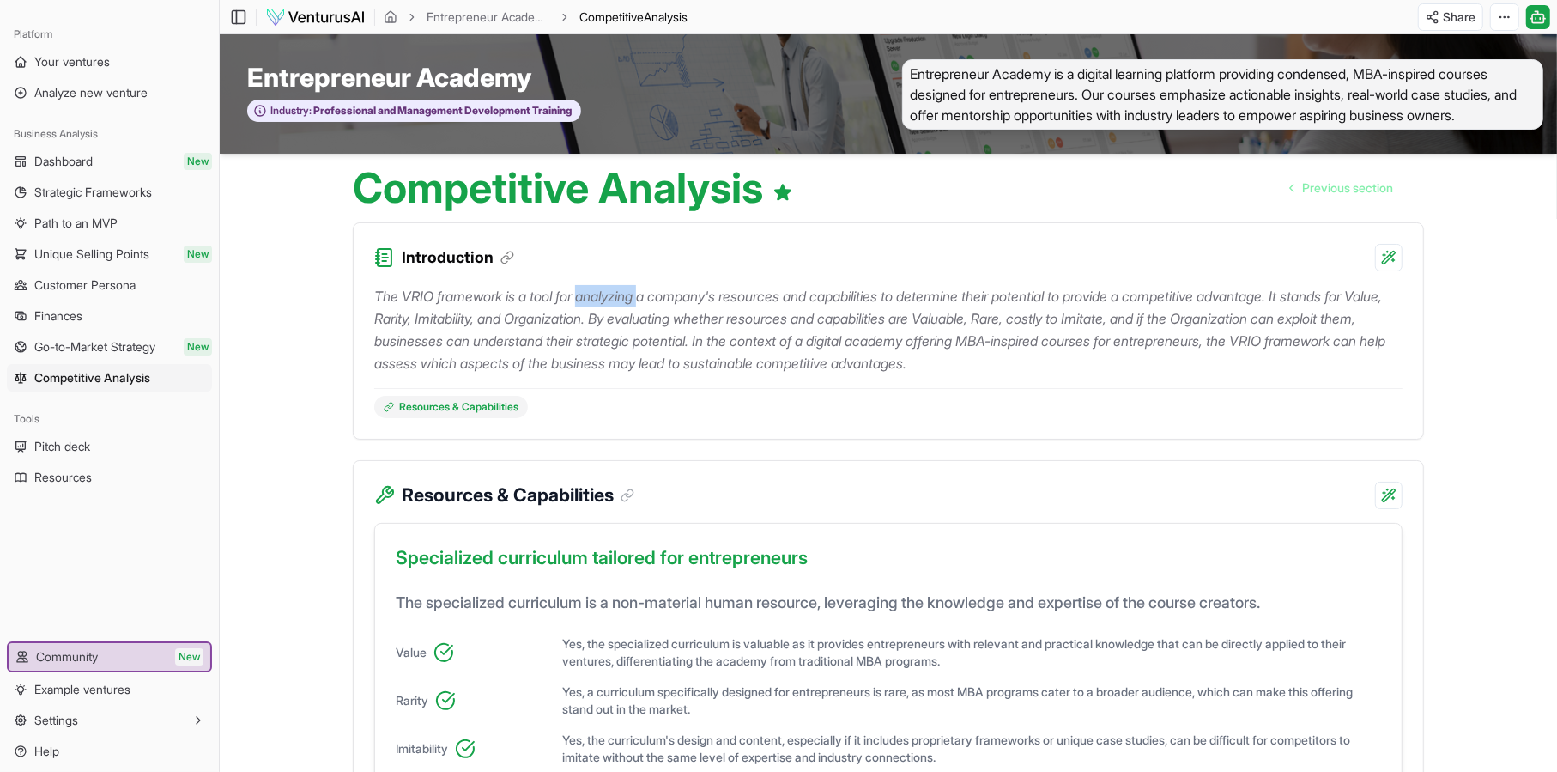
click at [596, 294] on p "The VRIO framework is a tool for analyzing a company's resources and capabiliti…" at bounding box center [888, 329] width 1029 height 89
click at [1051, 361] on p "The VRIO framework is a tool for analyzing a company's resources and capabiliti…" at bounding box center [888, 329] width 1029 height 89
click at [1128, 343] on p "The VRIO framework is a tool for analyzing a company's resources and capabiliti…" at bounding box center [888, 329] width 1029 height 89
click at [99, 158] on link "Dashboard New" at bounding box center [109, 161] width 205 height 27
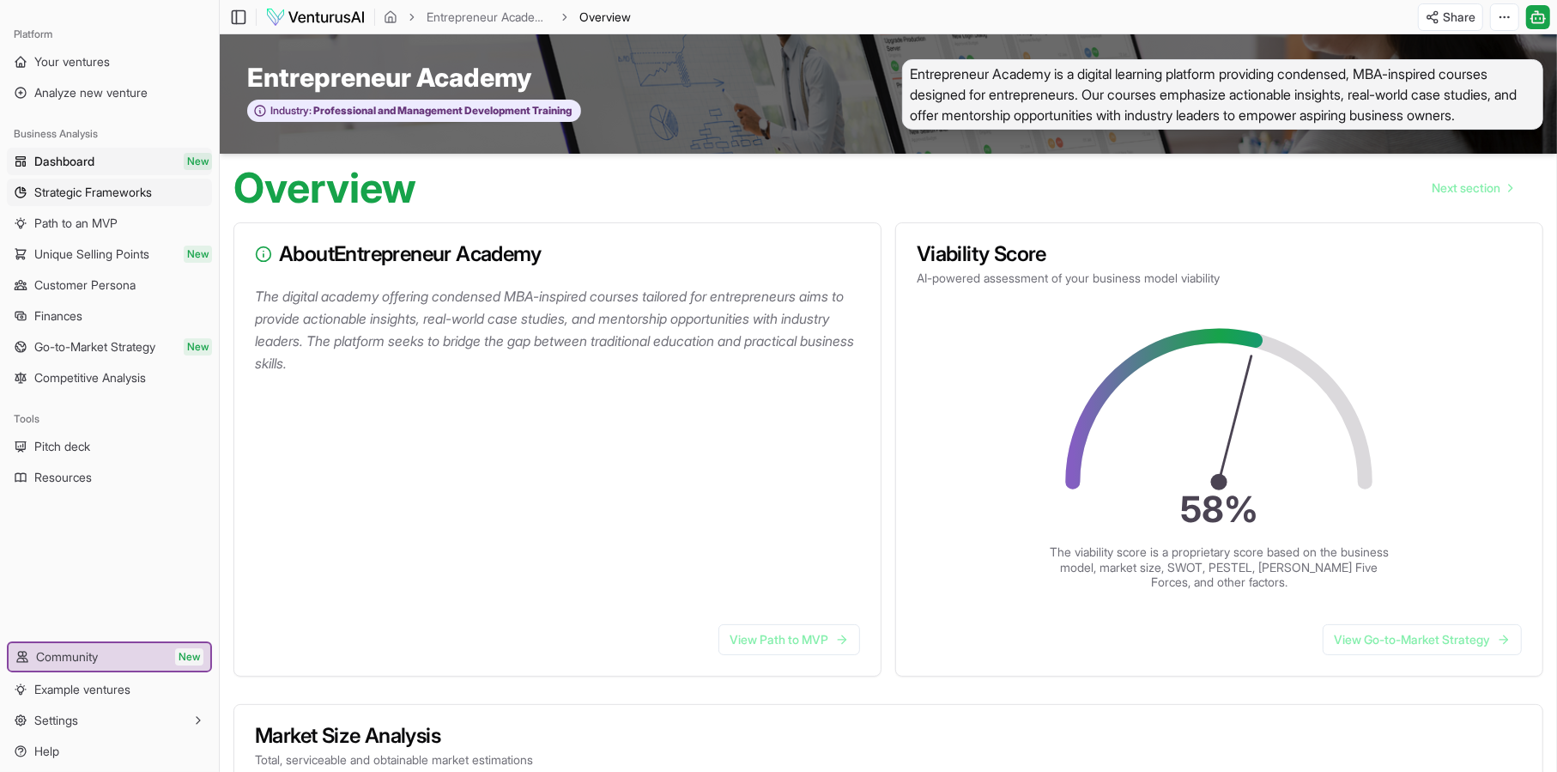
click at [108, 181] on link "Strategic Frameworks" at bounding box center [109, 192] width 205 height 27
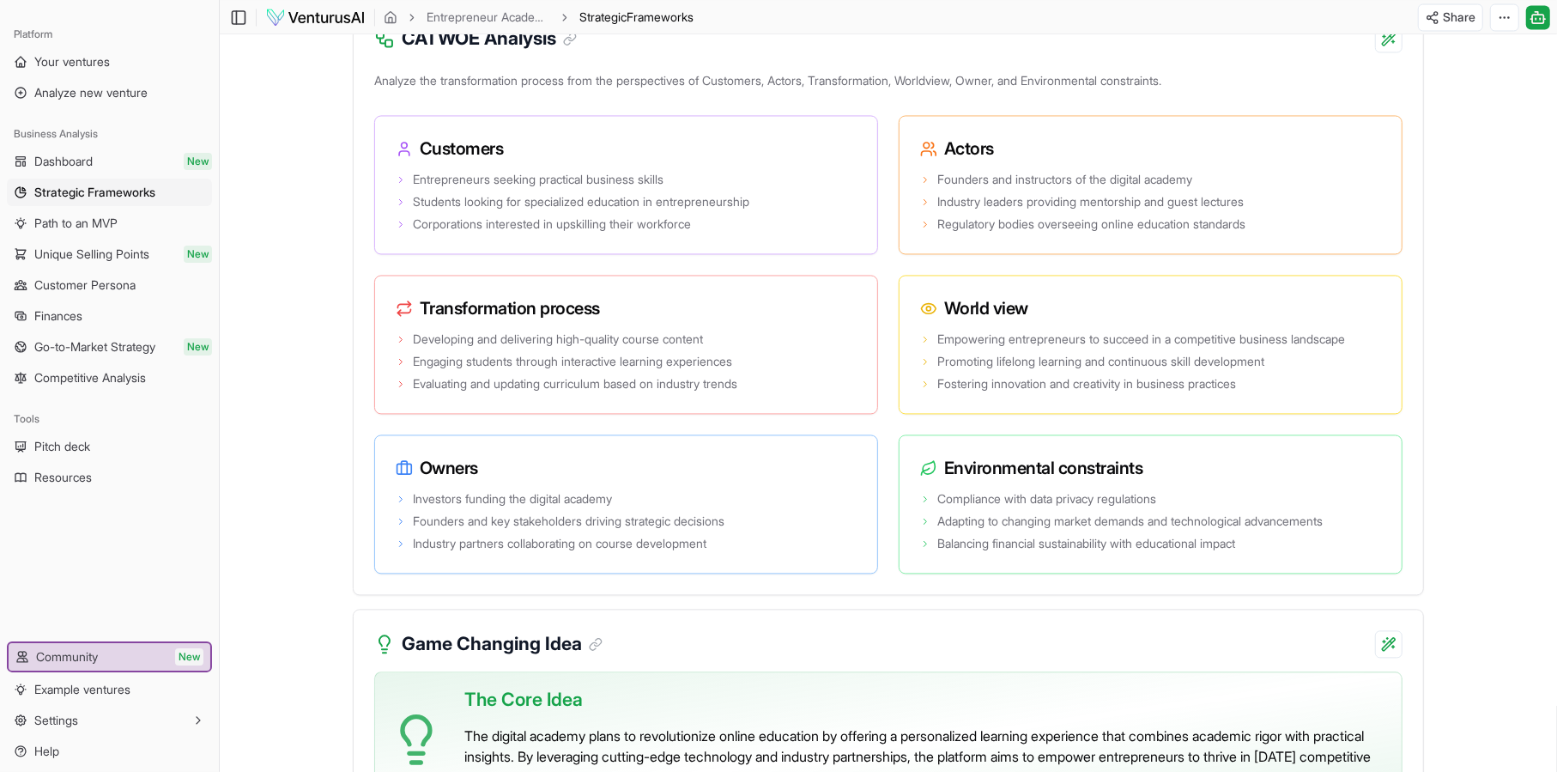
scroll to position [3008, 0]
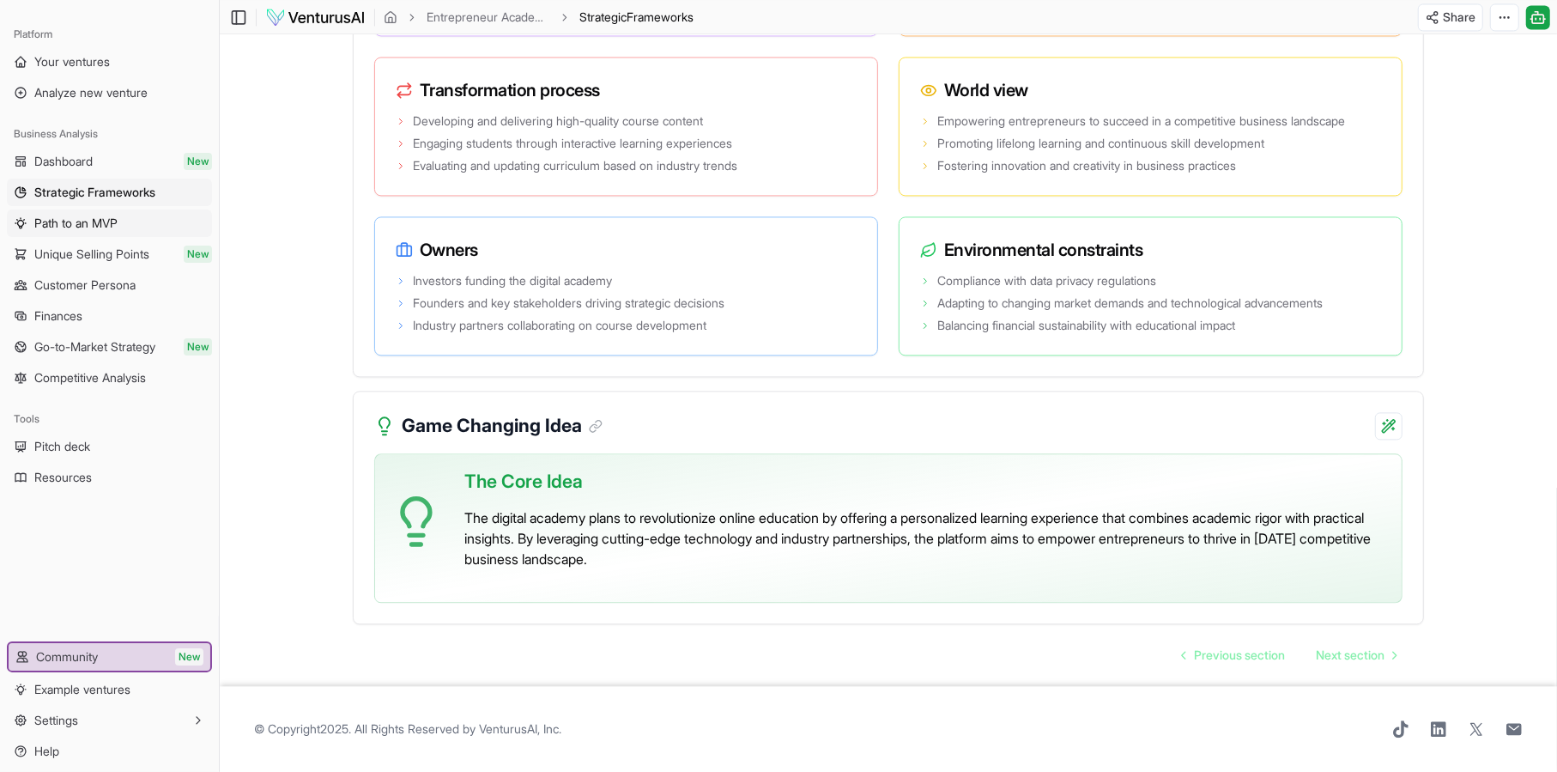
click at [86, 217] on span "Path to an MVP" at bounding box center [75, 223] width 83 height 17
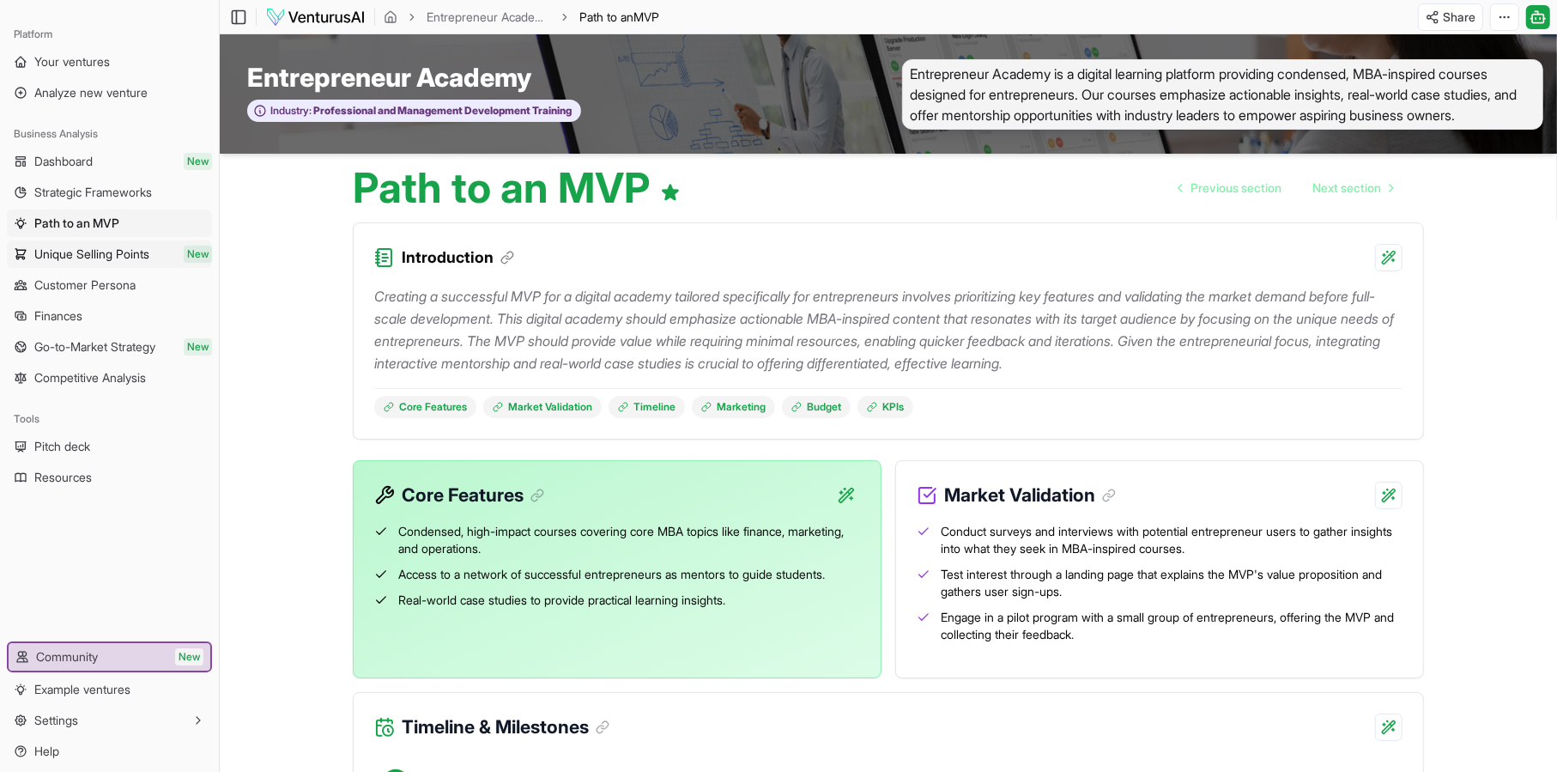
click at [90, 249] on span "Unique Selling Points" at bounding box center [91, 254] width 115 height 17
